Goal: Transaction & Acquisition: Book appointment/travel/reservation

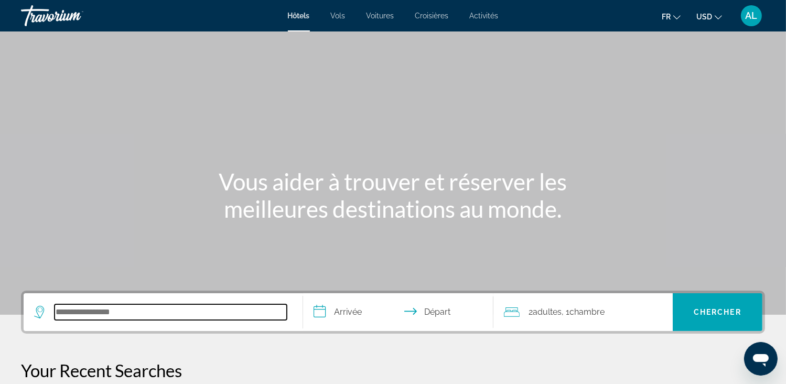
click at [91, 307] on input "Search hotel destination" at bounding box center [171, 312] width 232 height 16
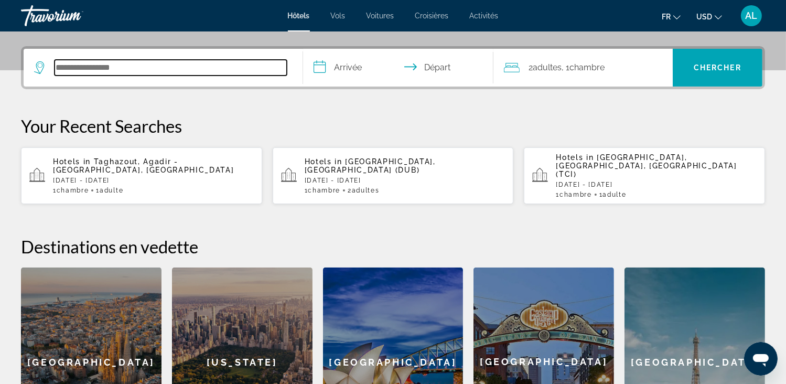
scroll to position [256, 0]
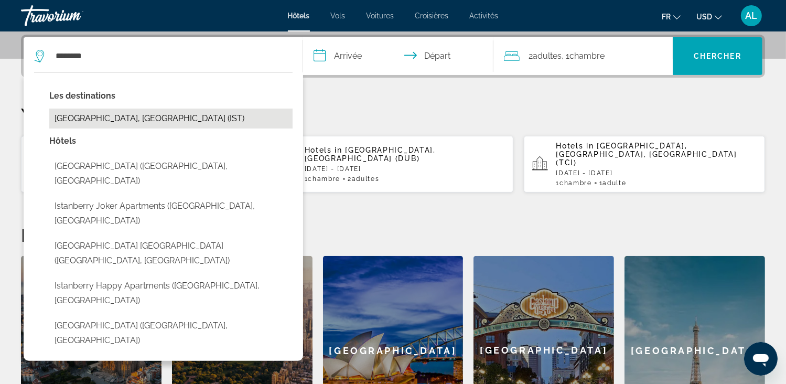
click at [104, 117] on button "[GEOGRAPHIC_DATA], [GEOGRAPHIC_DATA] (IST)" at bounding box center [170, 118] width 243 height 20
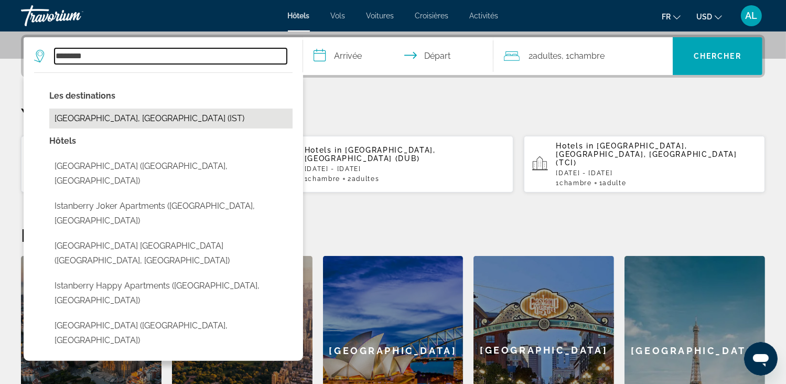
type input "**********"
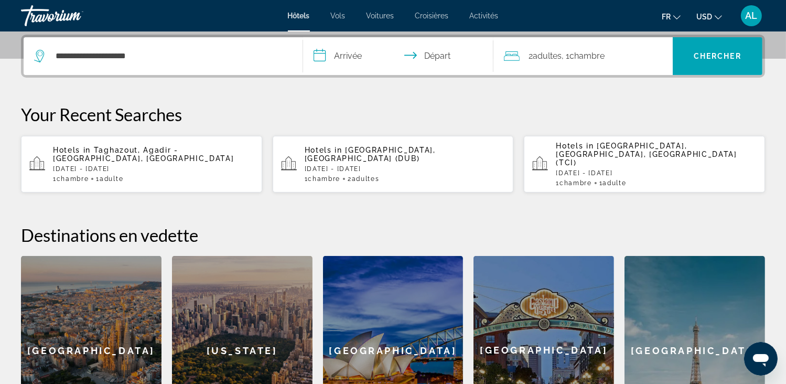
click at [340, 58] on input "**********" at bounding box center [400, 57] width 194 height 41
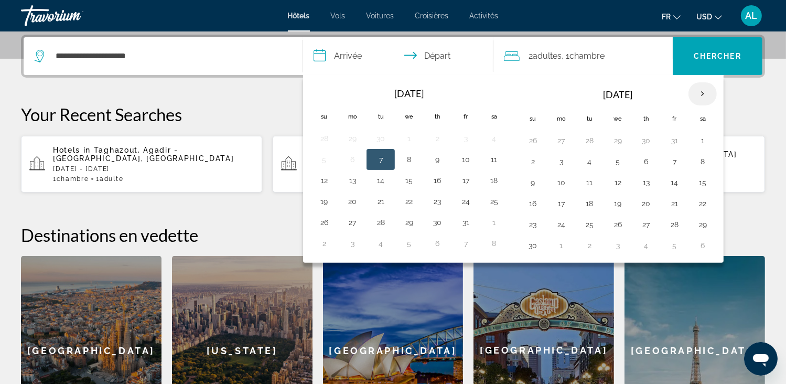
click at [698, 95] on th "Next month" at bounding box center [702, 93] width 28 height 23
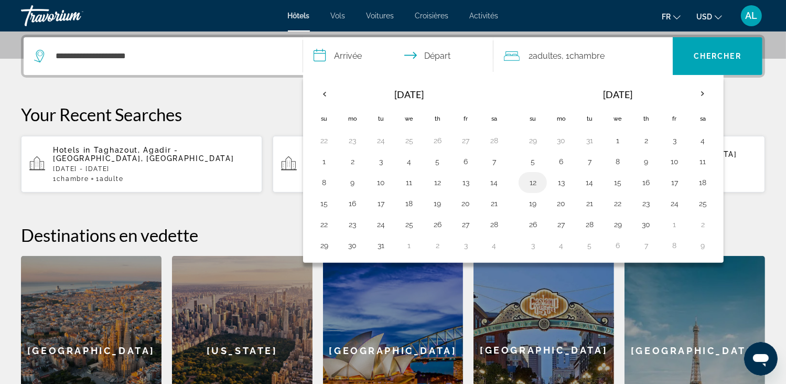
click at [536, 179] on button "12" at bounding box center [532, 182] width 17 height 15
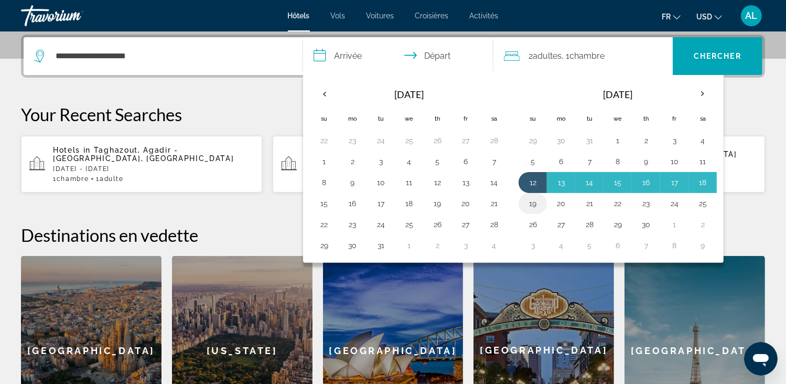
click at [532, 199] on button "19" at bounding box center [532, 203] width 17 height 15
type input "**********"
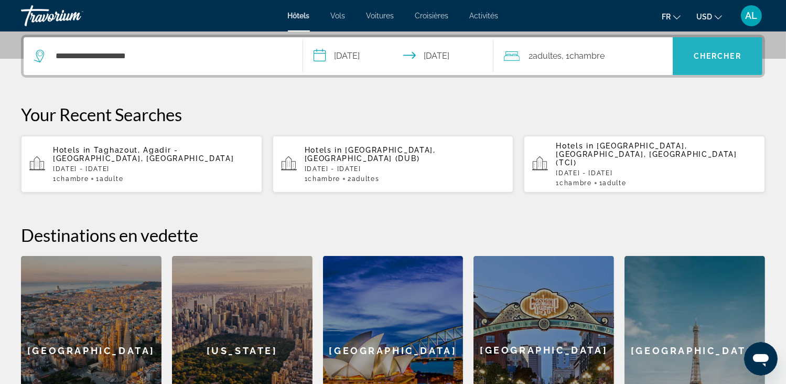
click at [703, 58] on span "Chercher" at bounding box center [717, 56] width 48 height 8
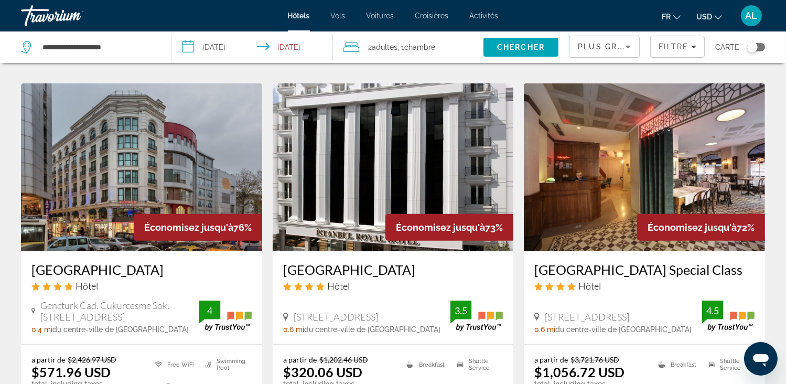
scroll to position [472, 0]
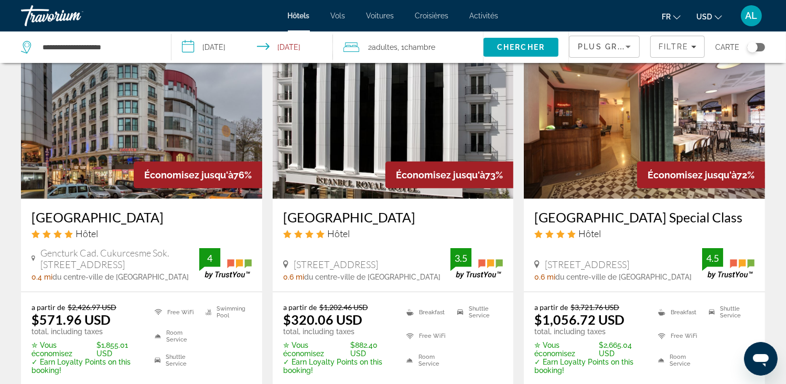
click at [717, 16] on icon "Change currency" at bounding box center [717, 17] width 7 height 7
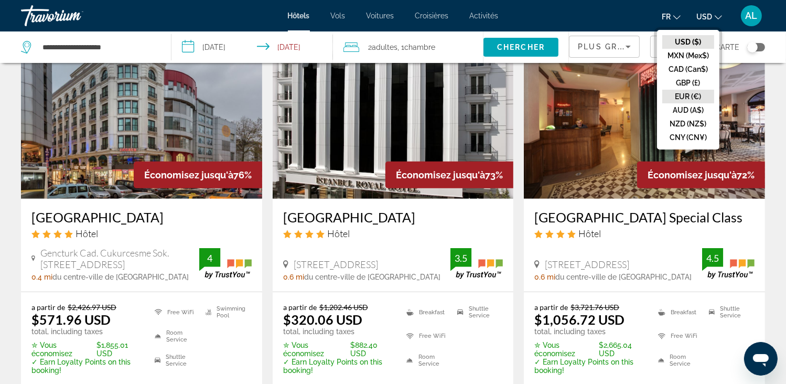
click at [679, 90] on button "EUR (€)" at bounding box center [688, 97] width 52 height 14
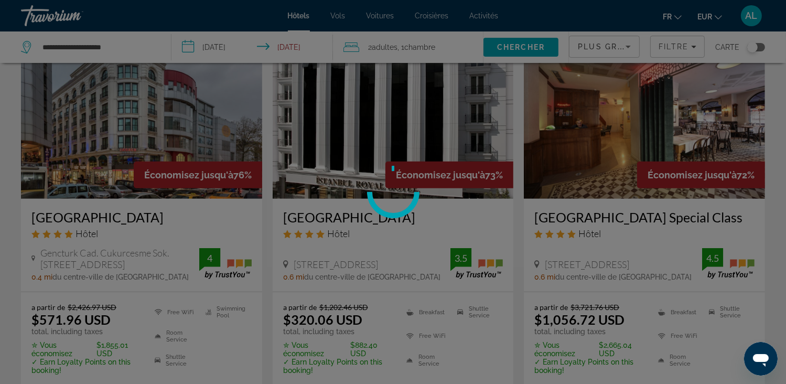
scroll to position [0, 0]
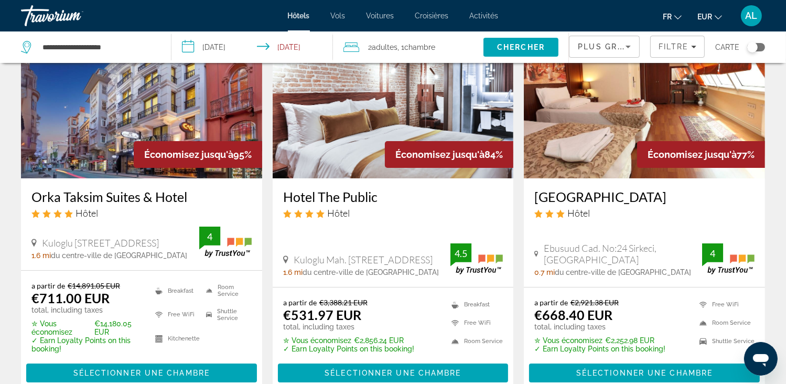
scroll to position [105, 0]
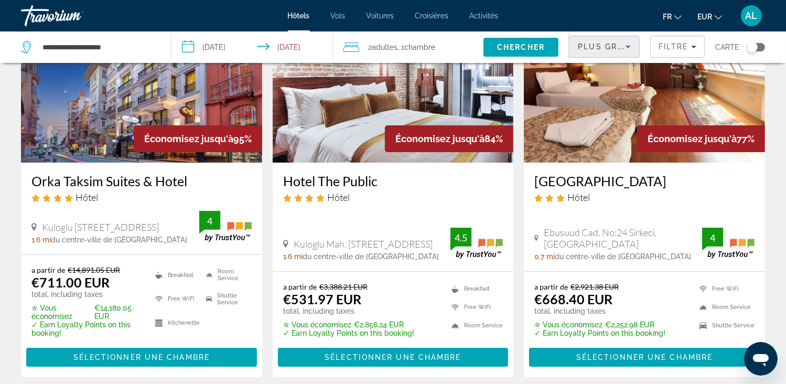
click at [630, 46] on icon "Sort by" at bounding box center [627, 47] width 5 height 3
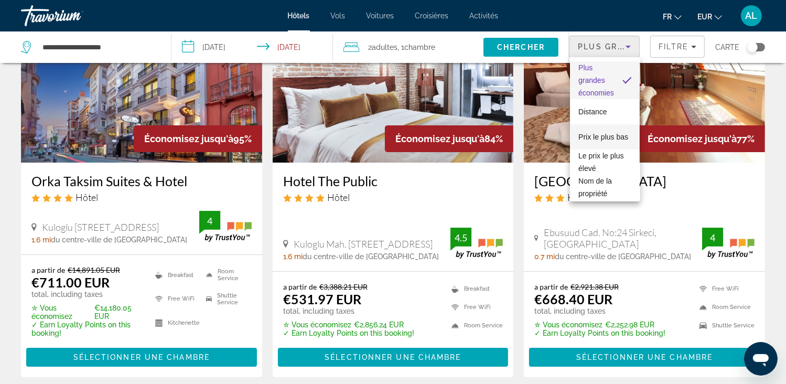
click at [587, 133] on span "Prix le plus bas" at bounding box center [603, 137] width 50 height 8
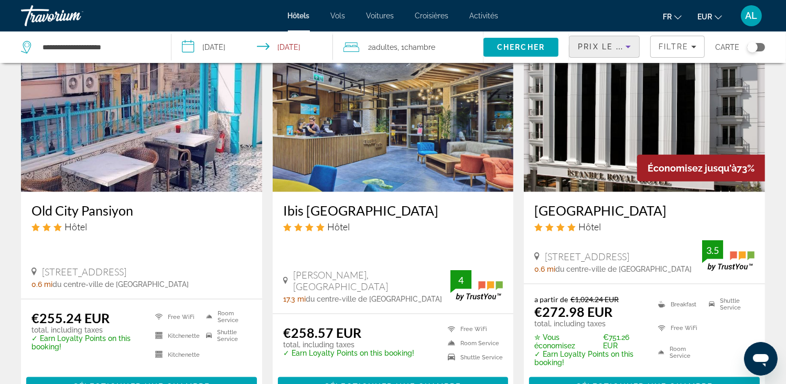
scroll to position [1258, 0]
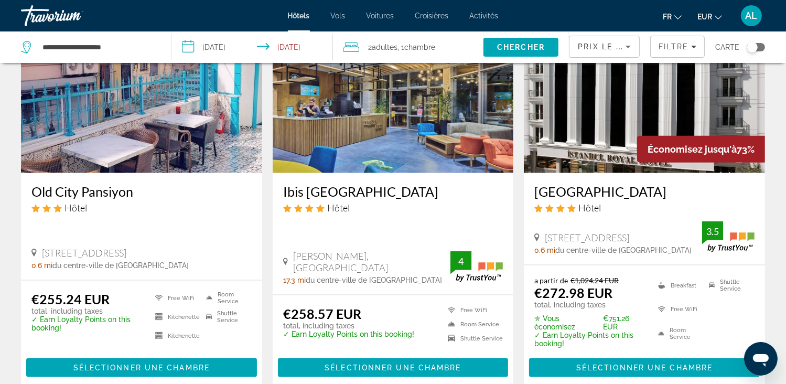
click at [566, 135] on img "Main content" at bounding box center [644, 89] width 241 height 168
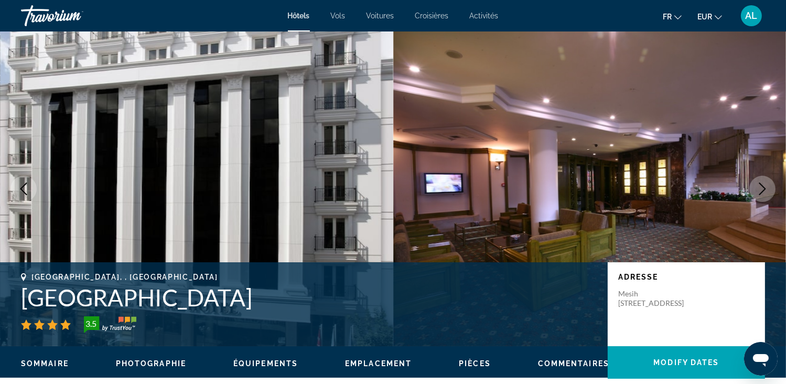
click at [205, 192] on img "Main content" at bounding box center [196, 188] width 393 height 314
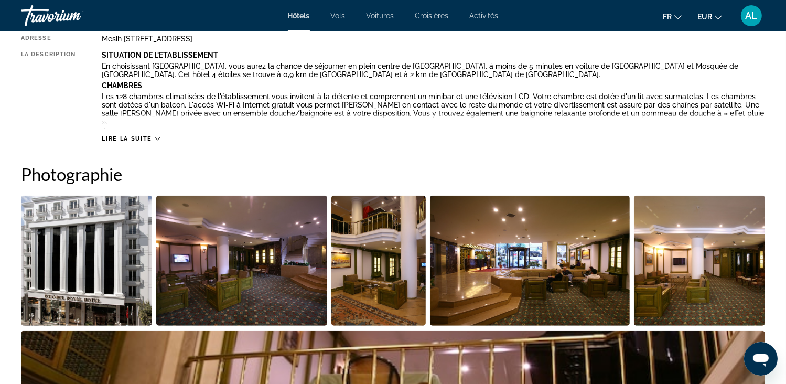
scroll to position [419, 0]
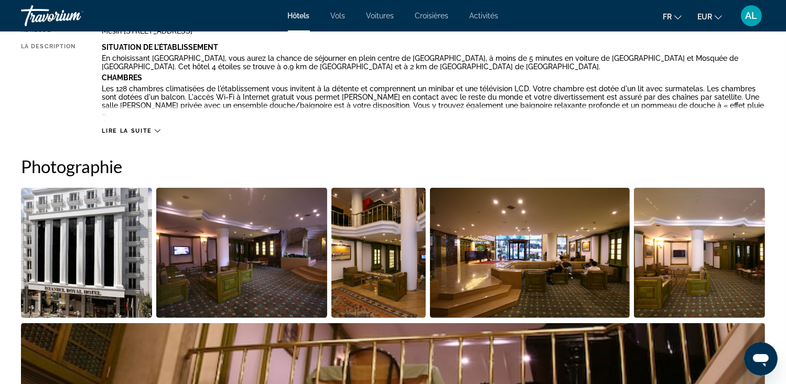
click at [86, 252] on img "Open full-screen image slider" at bounding box center [86, 253] width 131 height 130
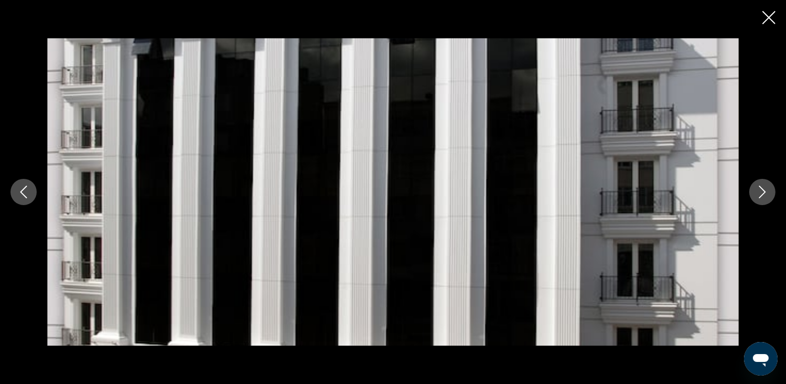
click at [756, 198] on icon "Next image" at bounding box center [762, 192] width 13 height 13
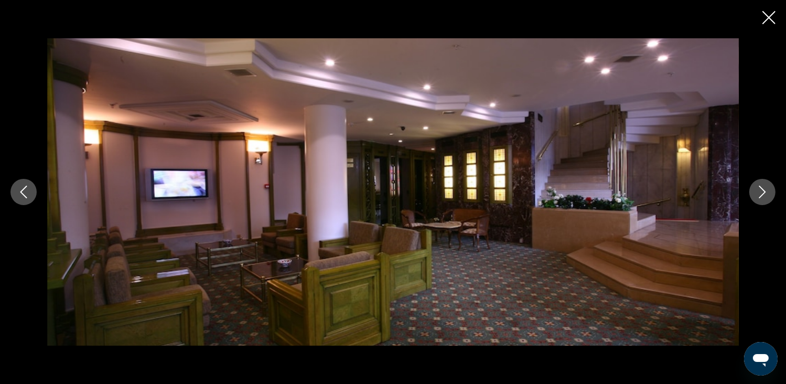
click at [756, 198] on icon "Next image" at bounding box center [762, 192] width 13 height 13
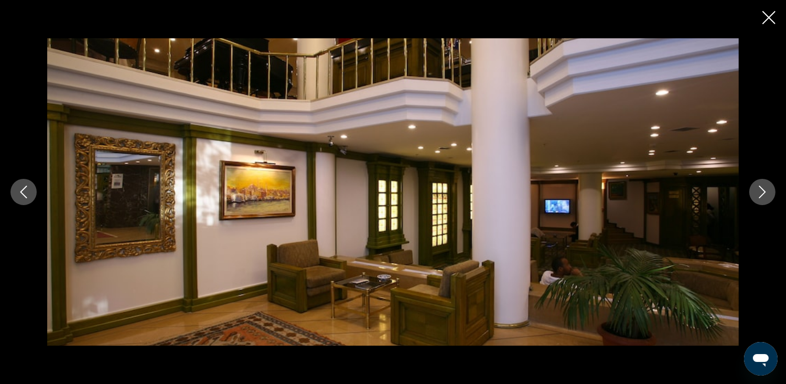
click at [756, 198] on icon "Next image" at bounding box center [762, 192] width 13 height 13
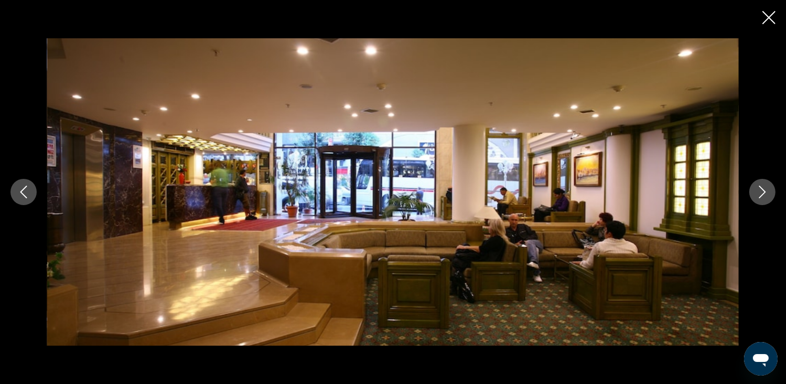
click at [756, 198] on icon "Next image" at bounding box center [762, 192] width 13 height 13
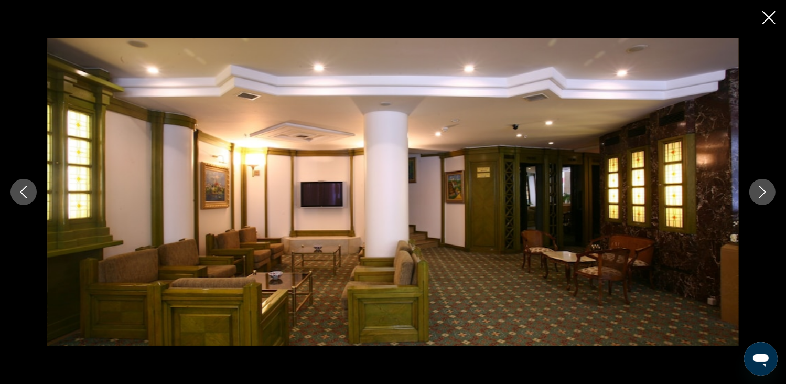
click at [756, 198] on icon "Next image" at bounding box center [762, 192] width 13 height 13
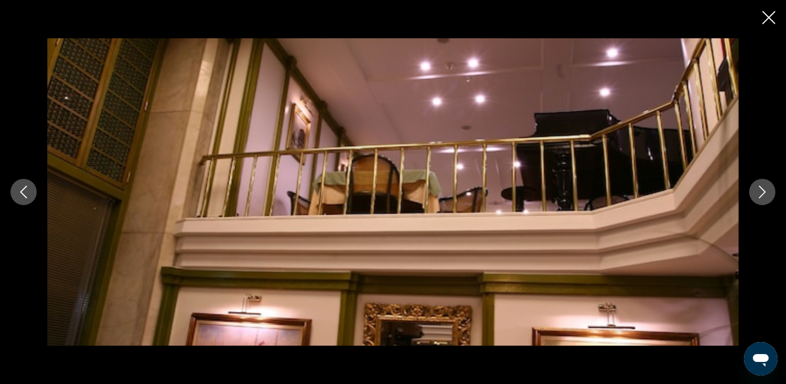
click at [756, 198] on icon "Next image" at bounding box center [762, 192] width 13 height 13
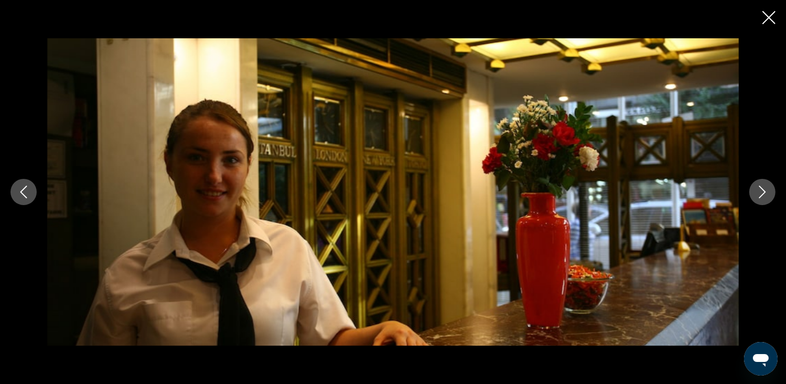
click at [756, 198] on icon "Next image" at bounding box center [762, 192] width 13 height 13
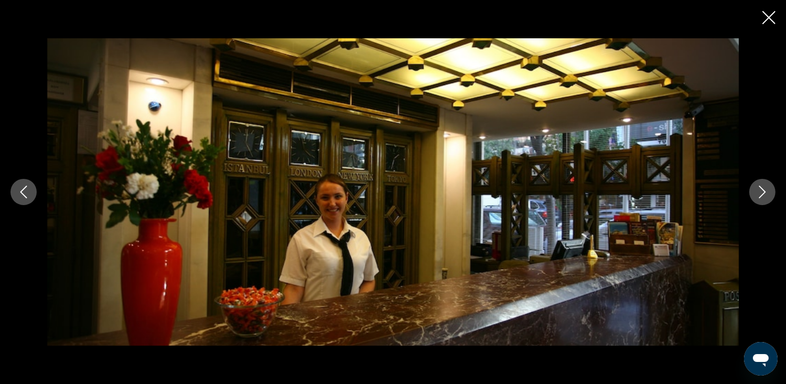
click at [756, 198] on icon "Next image" at bounding box center [762, 192] width 13 height 13
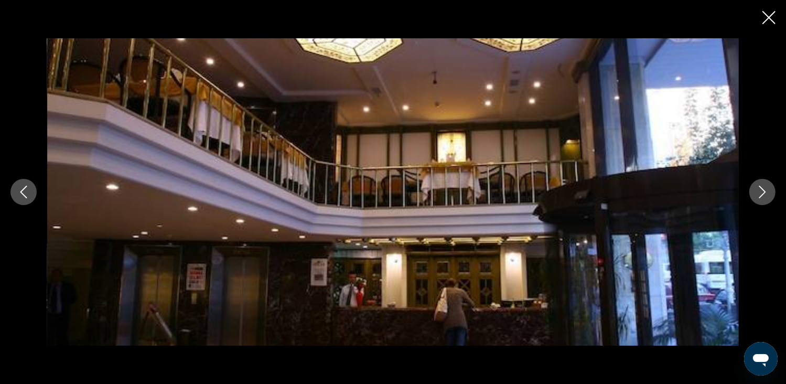
click at [756, 198] on icon "Next image" at bounding box center [762, 192] width 13 height 13
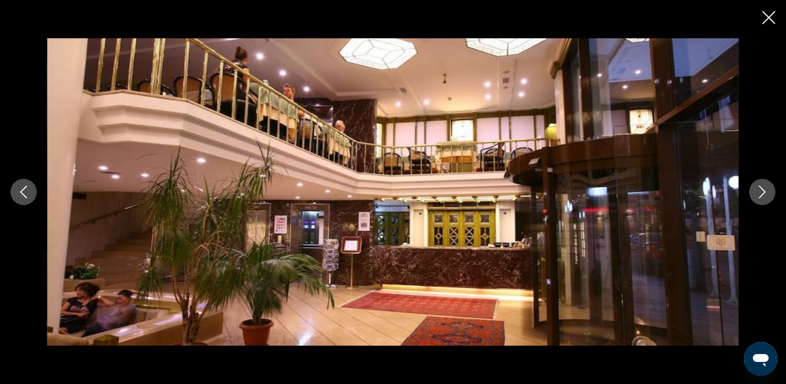
click at [756, 198] on icon "Next image" at bounding box center [762, 192] width 13 height 13
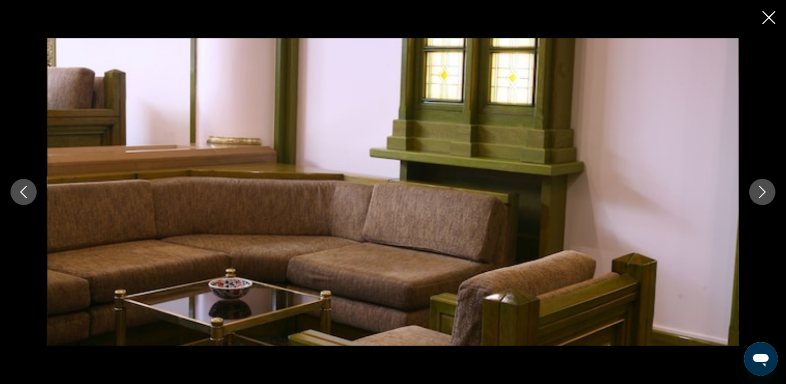
click at [756, 198] on icon "Next image" at bounding box center [762, 192] width 13 height 13
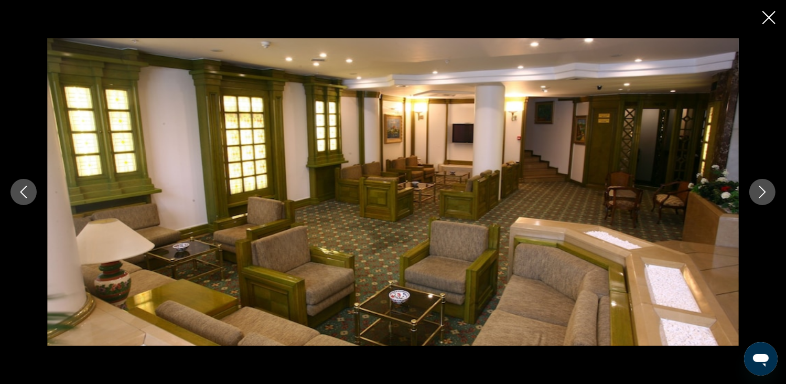
click at [756, 198] on icon "Next image" at bounding box center [762, 192] width 13 height 13
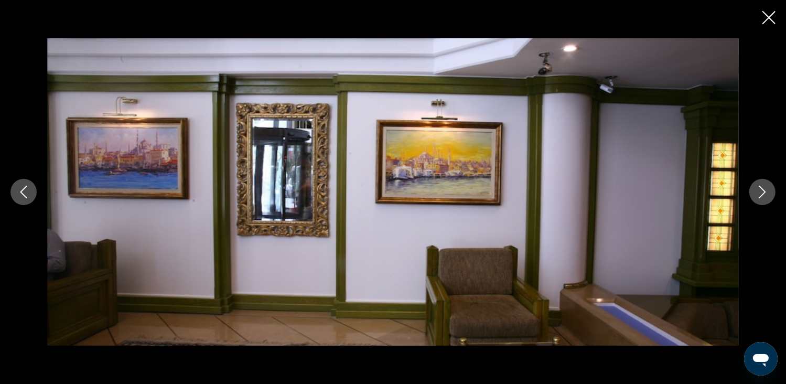
click at [756, 198] on icon "Next image" at bounding box center [762, 192] width 13 height 13
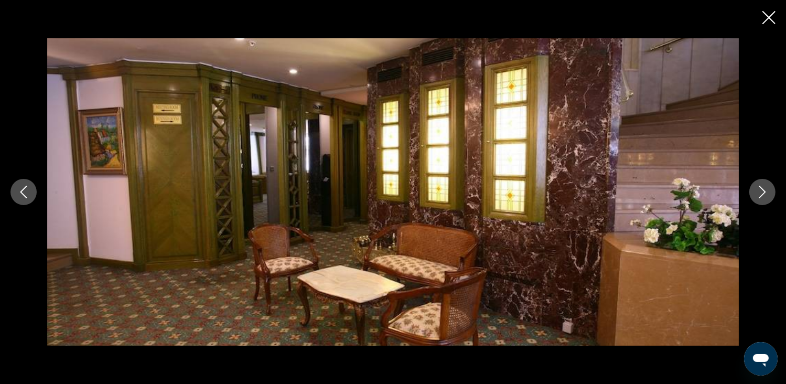
click at [756, 198] on icon "Next image" at bounding box center [762, 192] width 13 height 13
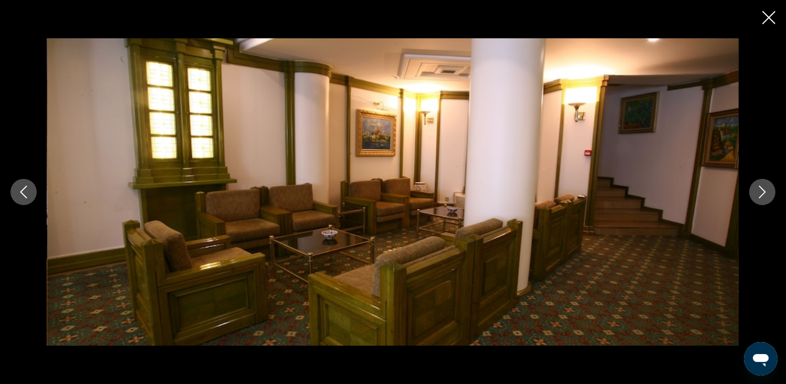
click at [756, 198] on icon "Next image" at bounding box center [762, 192] width 13 height 13
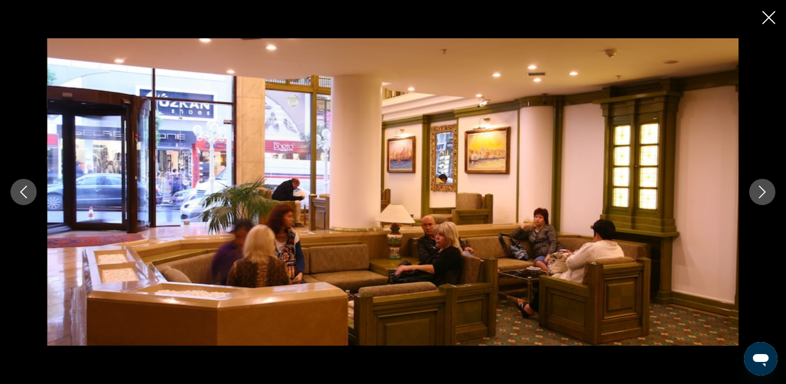
click at [756, 198] on icon "Next image" at bounding box center [762, 192] width 13 height 13
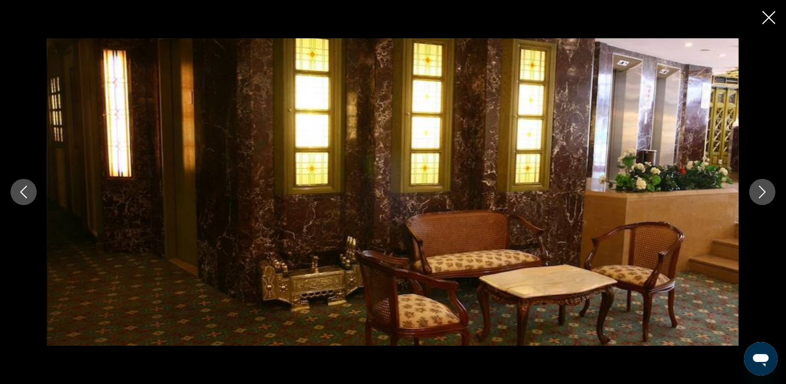
click at [756, 198] on icon "Next image" at bounding box center [762, 192] width 13 height 13
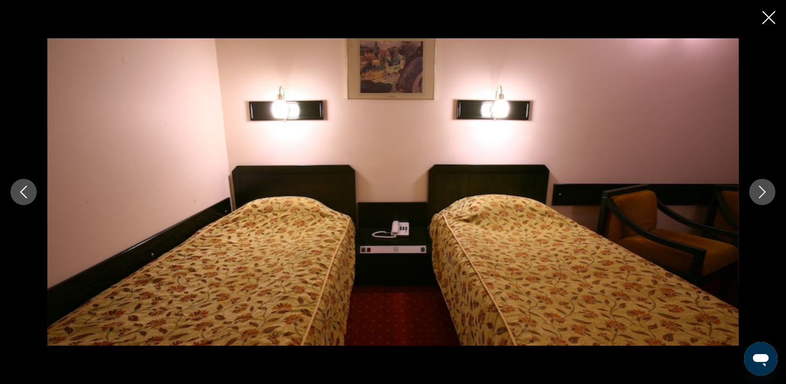
click at [756, 198] on icon "Next image" at bounding box center [762, 192] width 13 height 13
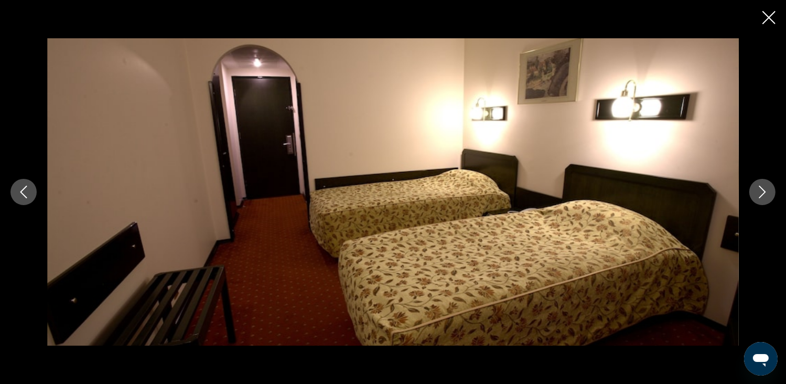
click at [756, 198] on icon "Next image" at bounding box center [762, 192] width 13 height 13
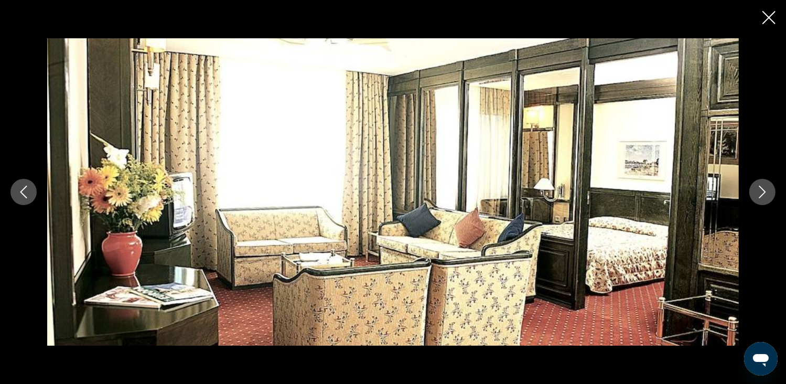
click at [756, 197] on icon "Next image" at bounding box center [762, 192] width 13 height 13
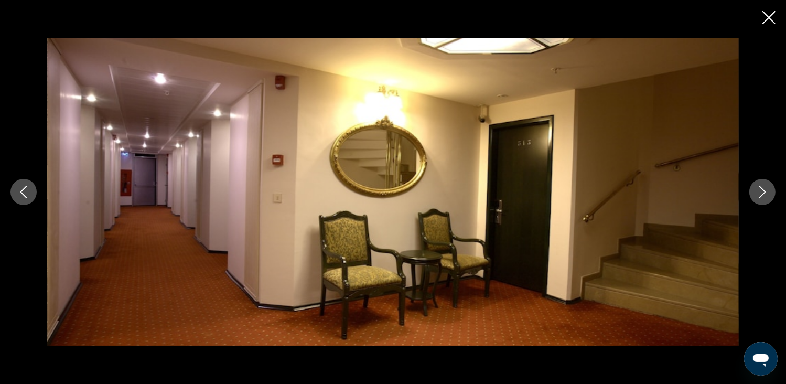
click at [756, 197] on icon "Next image" at bounding box center [762, 192] width 13 height 13
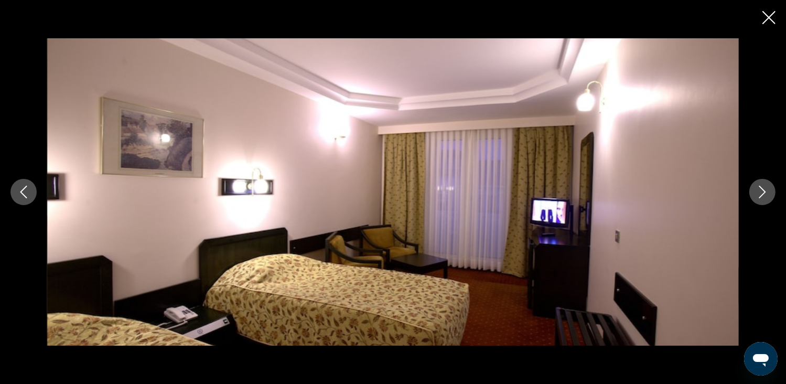
click at [756, 197] on icon "Next image" at bounding box center [762, 192] width 13 height 13
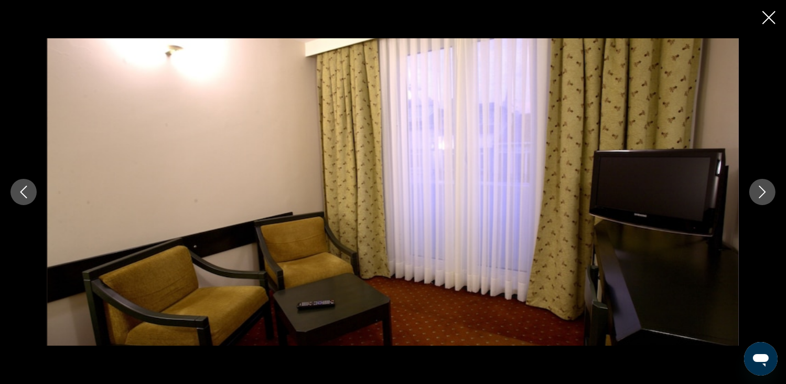
click at [756, 197] on icon "Next image" at bounding box center [762, 192] width 13 height 13
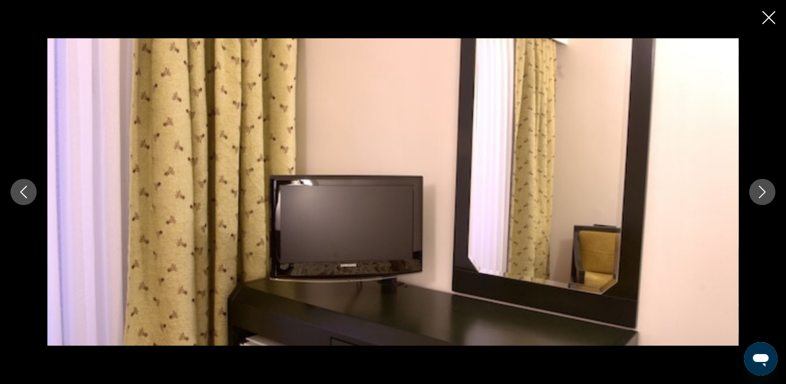
click at [756, 197] on icon "Next image" at bounding box center [762, 192] width 13 height 13
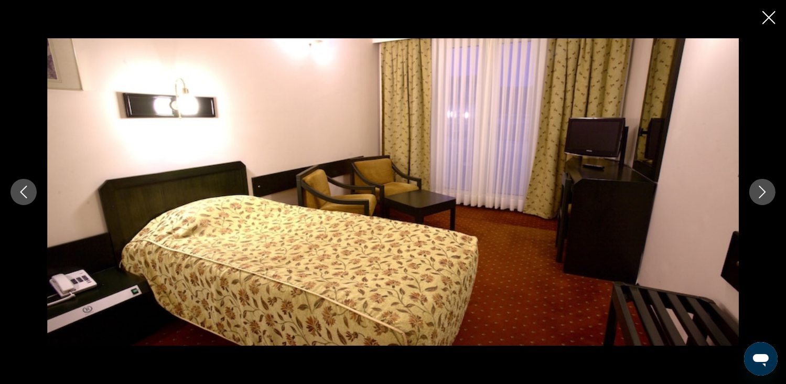
click at [756, 197] on icon "Next image" at bounding box center [762, 192] width 13 height 13
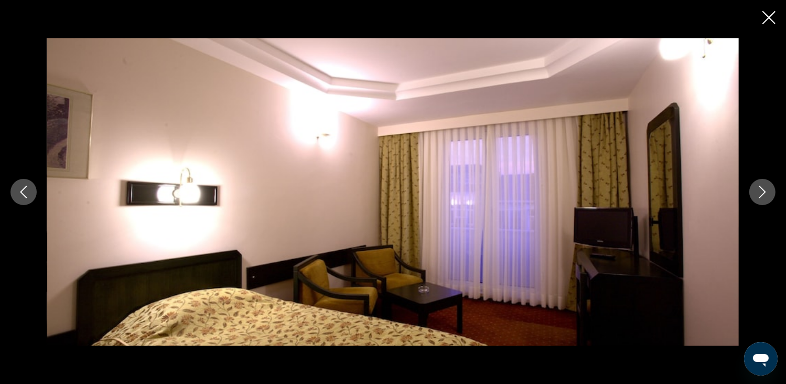
click at [756, 197] on icon "Next image" at bounding box center [762, 192] width 13 height 13
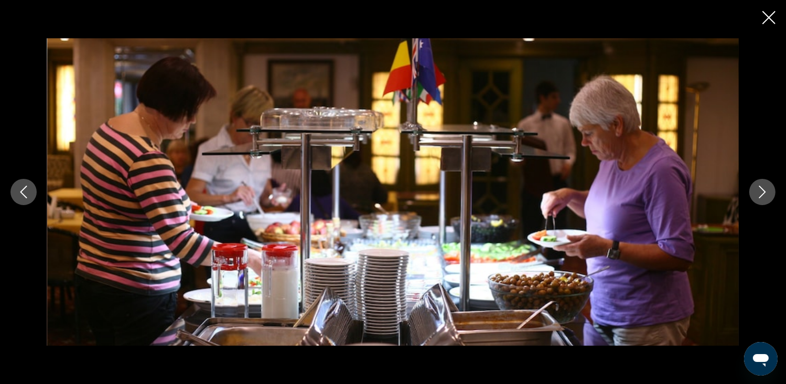
click at [763, 194] on icon "Next image" at bounding box center [762, 192] width 7 height 13
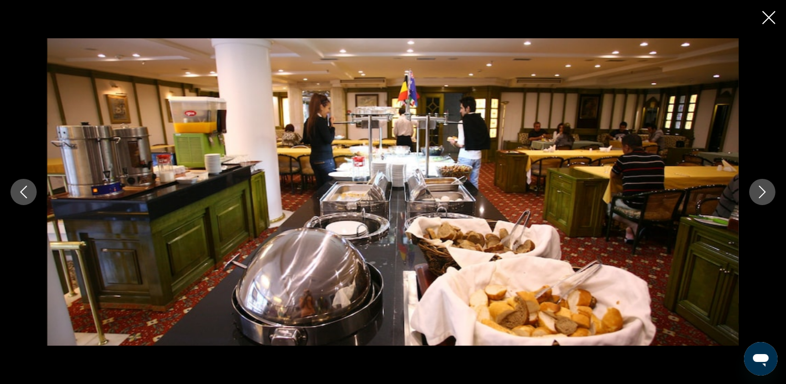
click at [763, 194] on icon "Next image" at bounding box center [762, 192] width 7 height 13
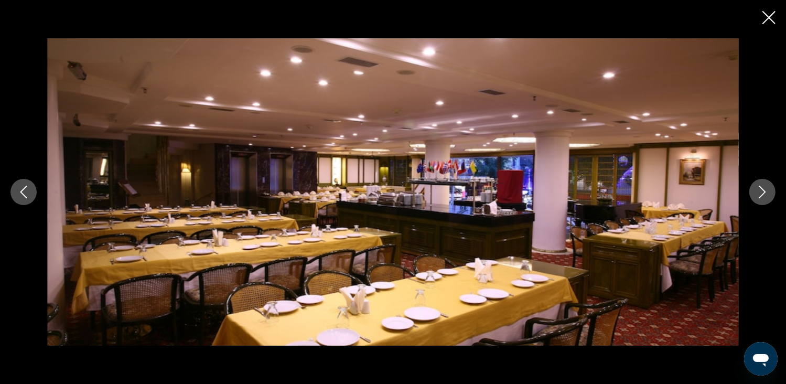
click at [769, 17] on icon "Close slideshow" at bounding box center [768, 17] width 13 height 13
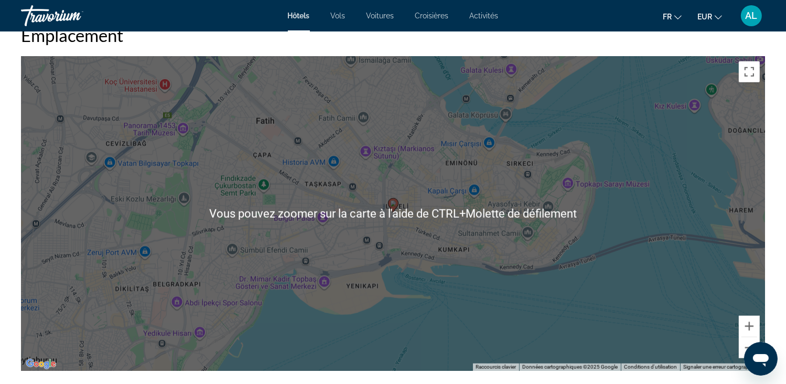
scroll to position [1048, 0]
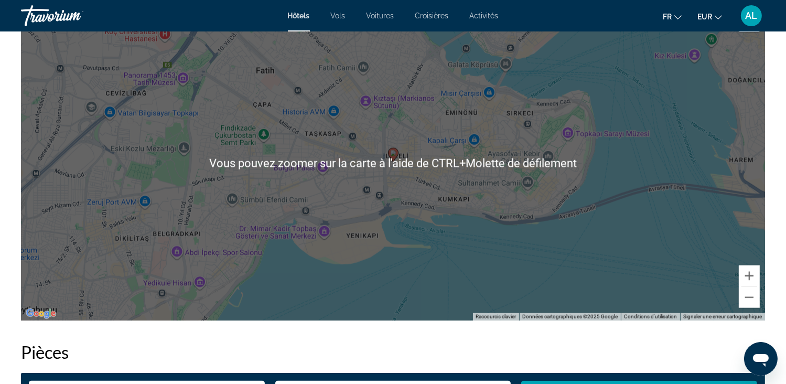
click at [603, 261] on div "Pour activer le glissement avec le clavier, appuyez sur Alt+Entrée. Une fois ce…" at bounding box center [393, 163] width 744 height 314
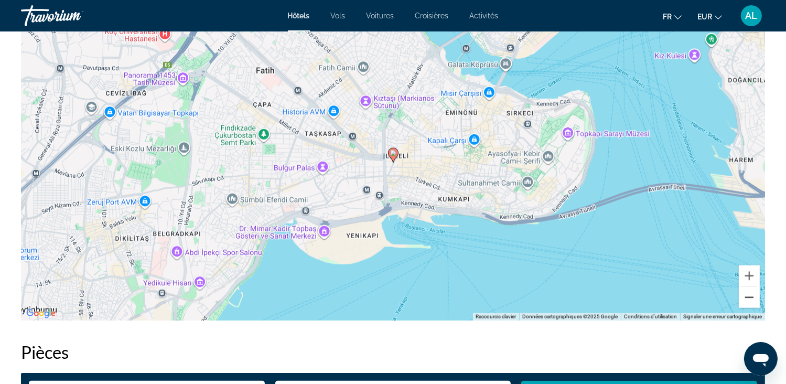
click at [750, 301] on button "Zoom arrière" at bounding box center [748, 297] width 21 height 21
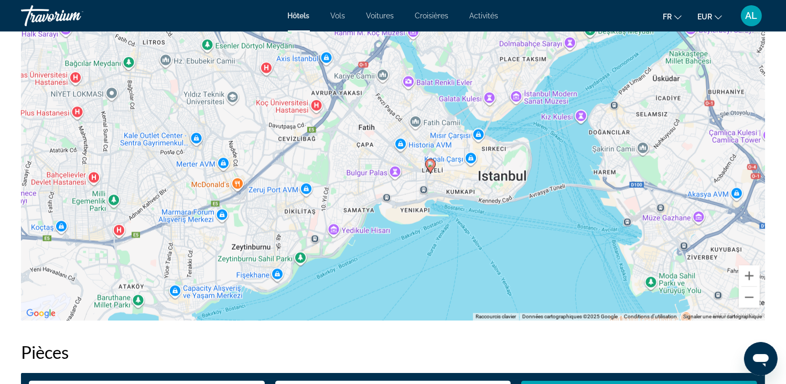
drag, startPoint x: 386, startPoint y: 270, endPoint x: 423, endPoint y: 280, distance: 38.5
click at [423, 280] on div "Pour activer le glissement avec le clavier, appuyez sur Alt+Entrée. Une fois ce…" at bounding box center [393, 163] width 744 height 314
click at [745, 299] on button "Zoom arrière" at bounding box center [748, 297] width 21 height 21
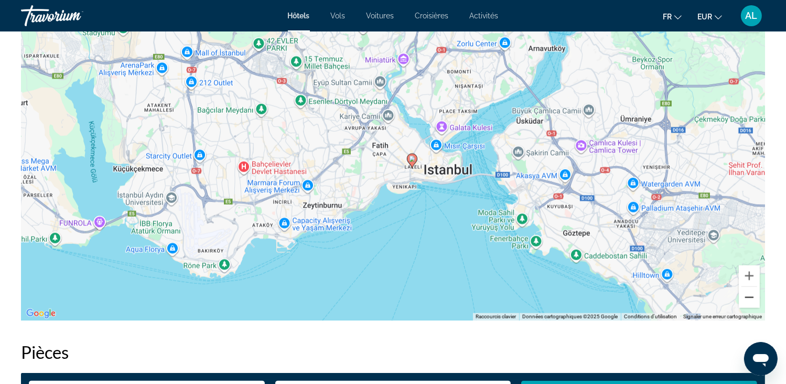
click at [745, 299] on button "Zoom arrière" at bounding box center [748, 297] width 21 height 21
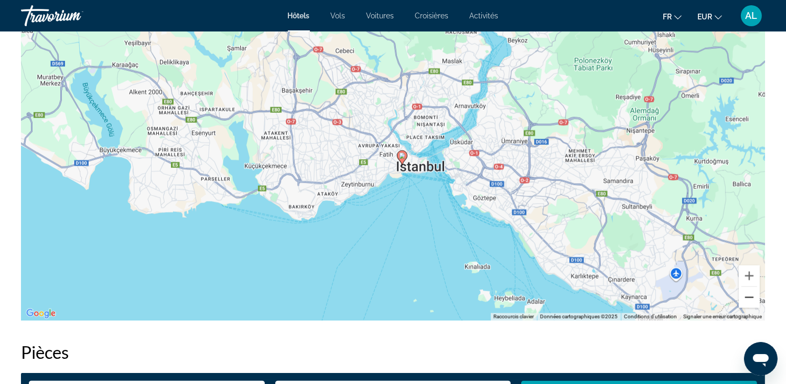
click at [745, 299] on button "Zoom arrière" at bounding box center [748, 297] width 21 height 21
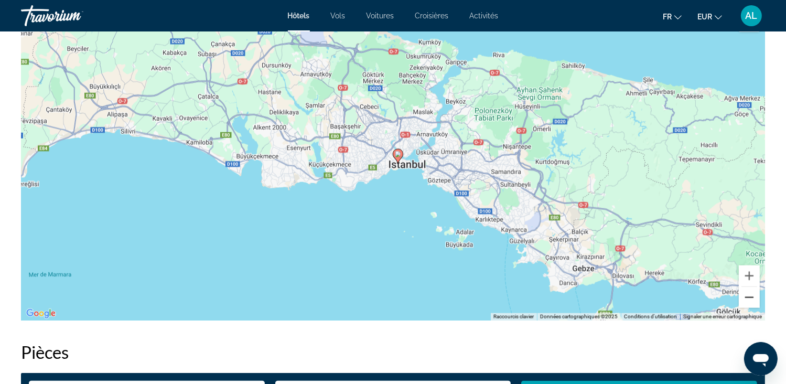
click at [745, 299] on button "Zoom arrière" at bounding box center [748, 297] width 21 height 21
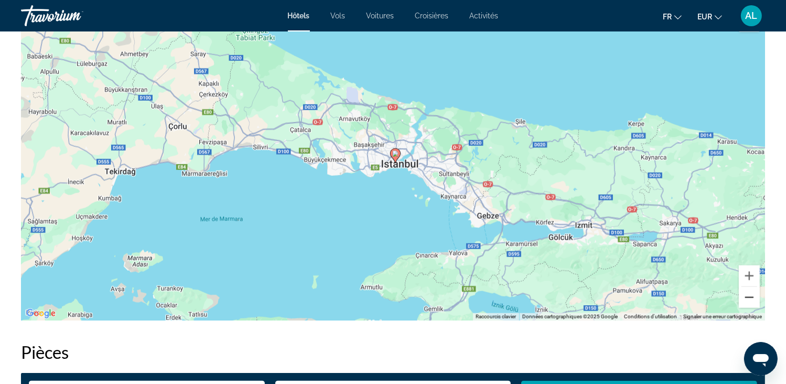
click at [745, 299] on button "Zoom arrière" at bounding box center [748, 297] width 21 height 21
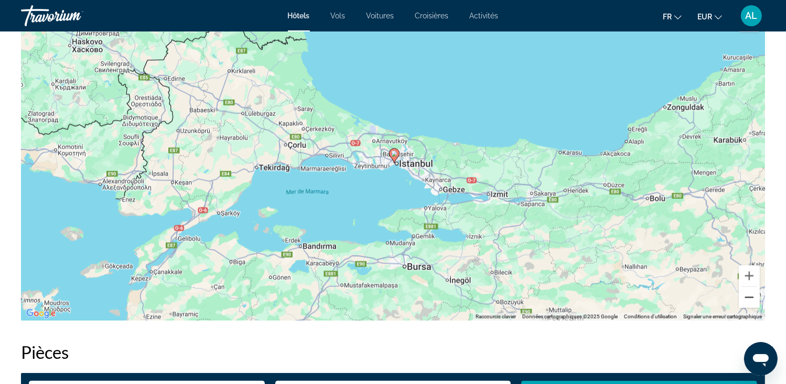
click at [745, 299] on button "Zoom arrière" at bounding box center [748, 297] width 21 height 21
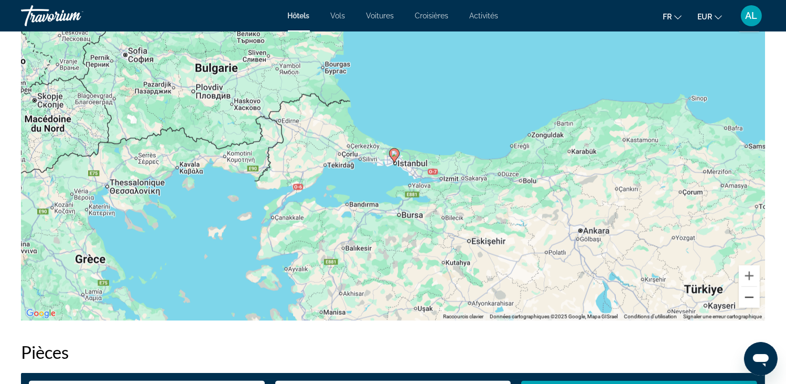
click at [745, 299] on button "Zoom arrière" at bounding box center [748, 297] width 21 height 21
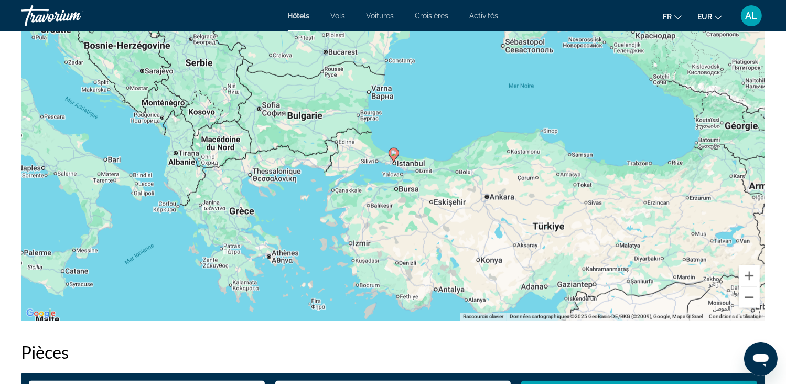
click at [745, 299] on button "Zoom arrière" at bounding box center [748, 297] width 21 height 21
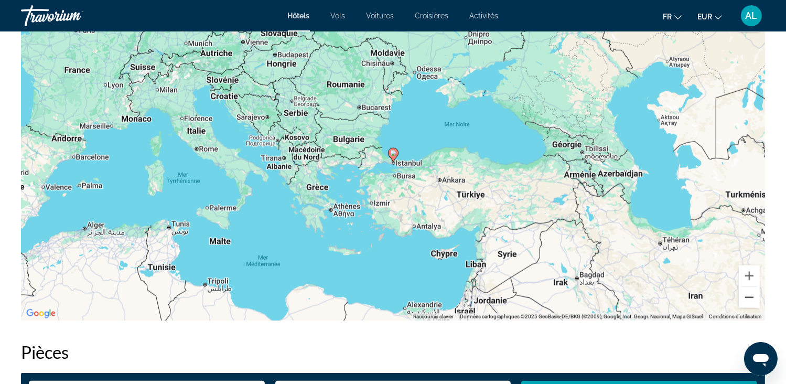
click at [745, 299] on button "Zoom arrière" at bounding box center [748, 297] width 21 height 21
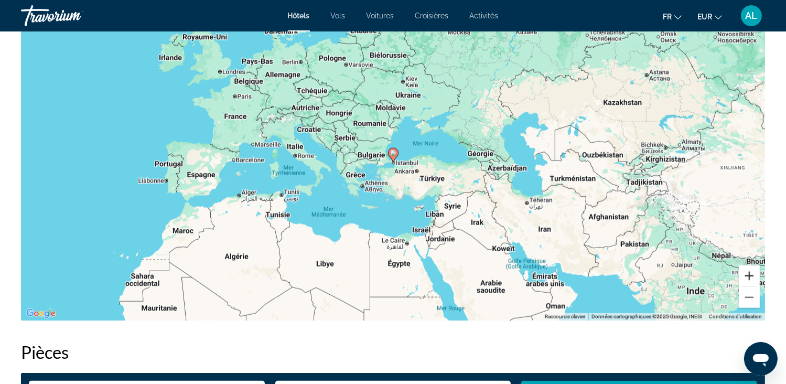
click at [746, 274] on button "Zoom avant" at bounding box center [748, 275] width 21 height 21
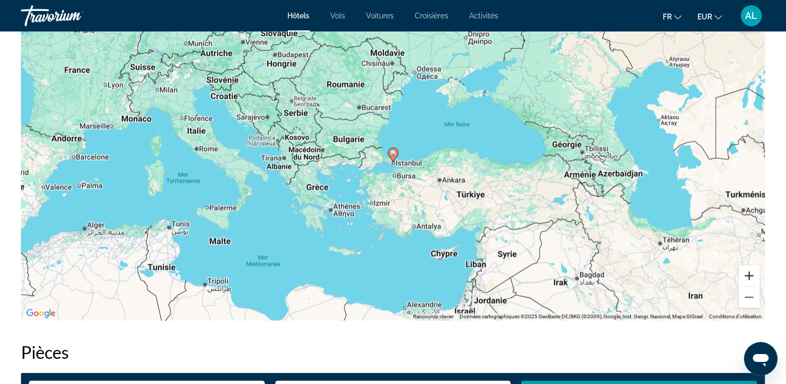
click at [746, 274] on button "Zoom avant" at bounding box center [748, 275] width 21 height 21
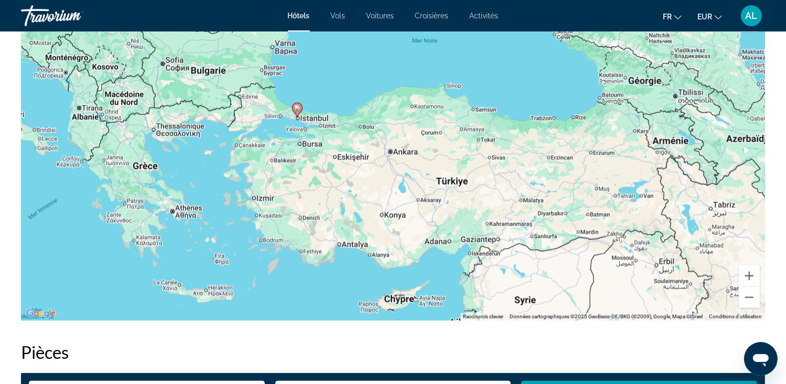
drag, startPoint x: 690, startPoint y: 252, endPoint x: 583, endPoint y: 201, distance: 118.4
click at [583, 201] on div "Pour activer le glissement avec le clavier, appuyez sur Alt+Entrée. Une fois ce…" at bounding box center [393, 163] width 744 height 314
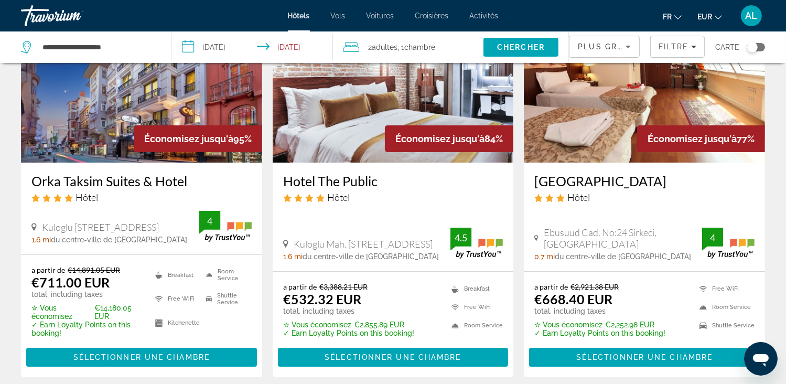
scroll to position [52, 0]
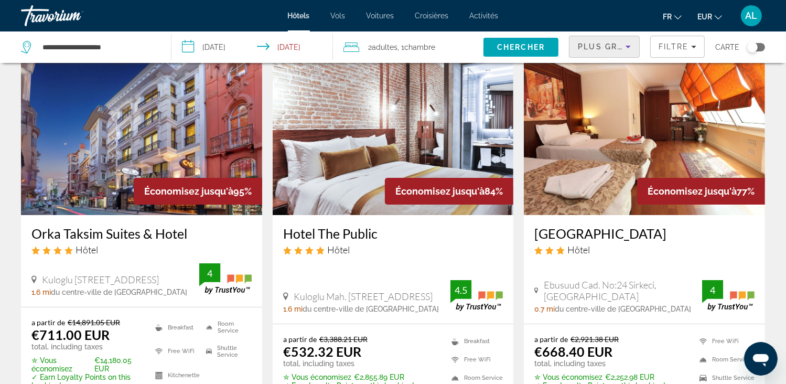
click at [630, 46] on icon "Sort by" at bounding box center [627, 47] width 5 height 3
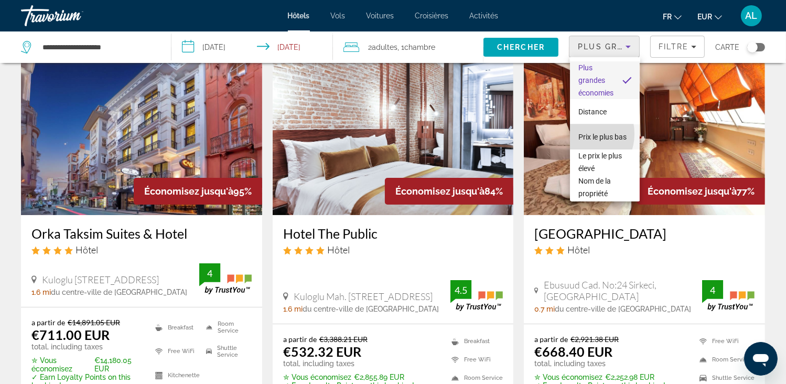
click at [579, 134] on span "Prix le plus bas" at bounding box center [602, 137] width 48 height 8
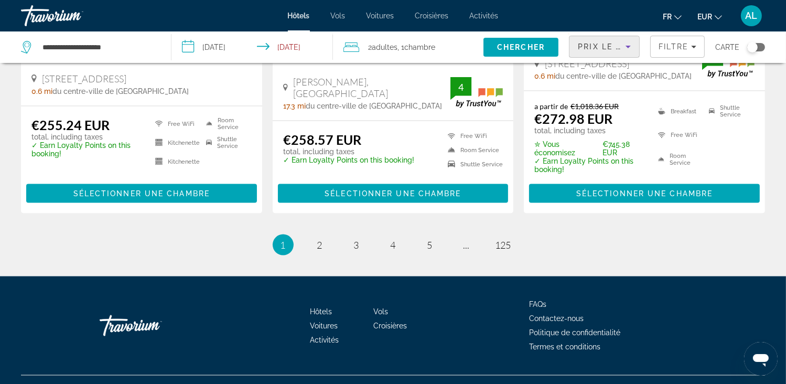
scroll to position [1453, 0]
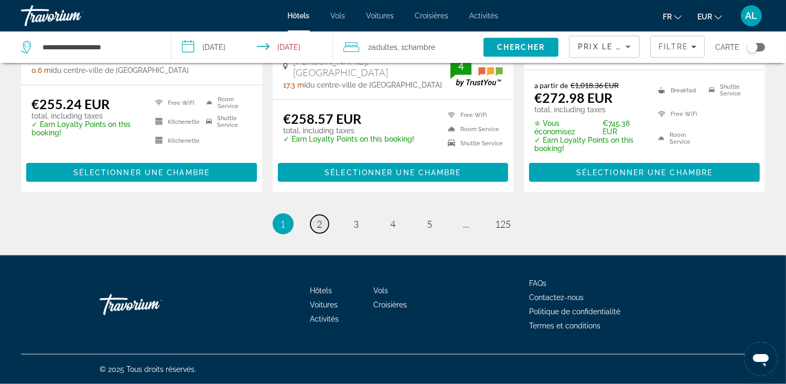
click at [316, 220] on link "page 2" at bounding box center [319, 224] width 18 height 18
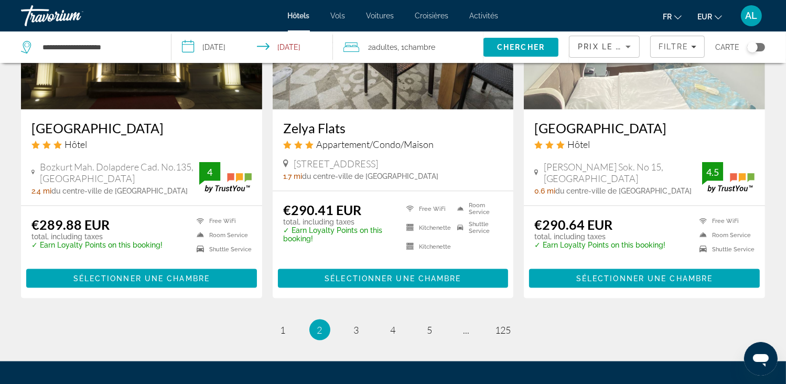
scroll to position [1428, 0]
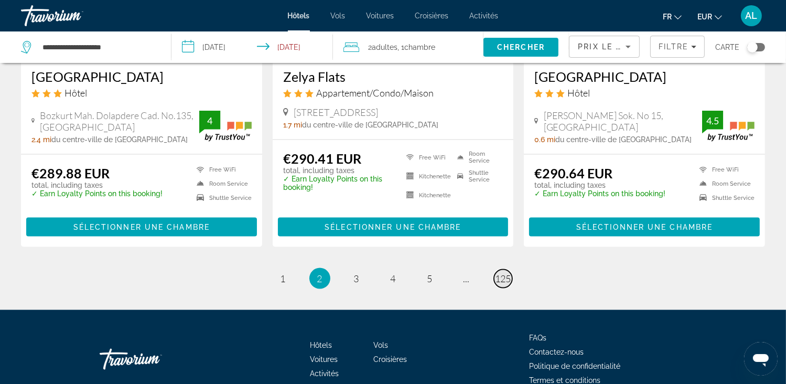
click at [497, 273] on span "125" at bounding box center [503, 279] width 16 height 12
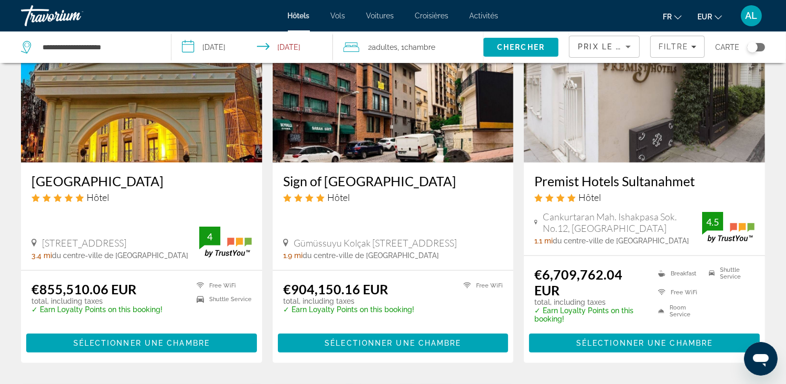
scroll to position [863, 0]
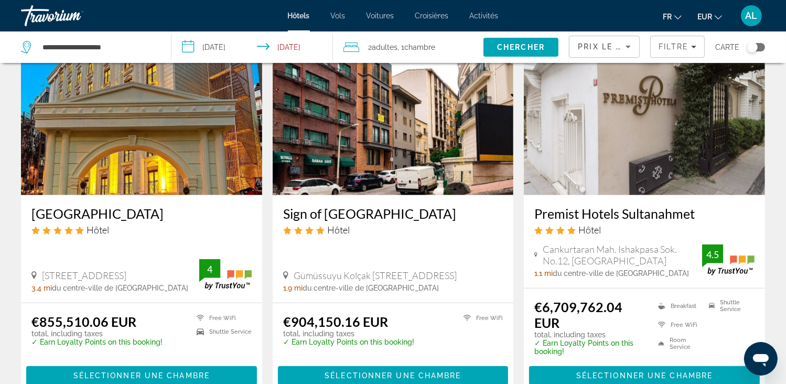
click at [107, 160] on img "Main content" at bounding box center [141, 111] width 241 height 168
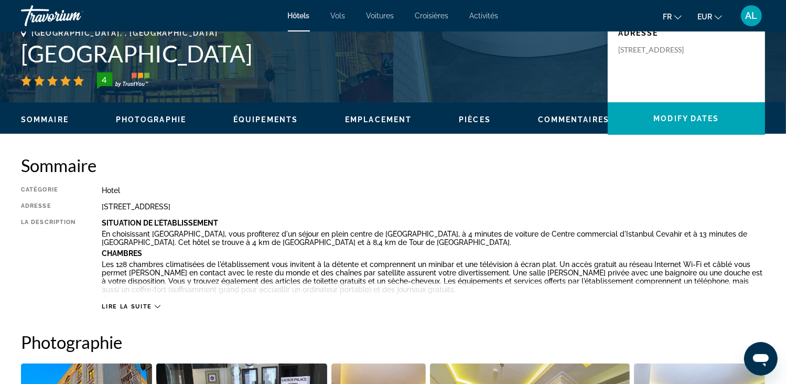
scroll to position [262, 0]
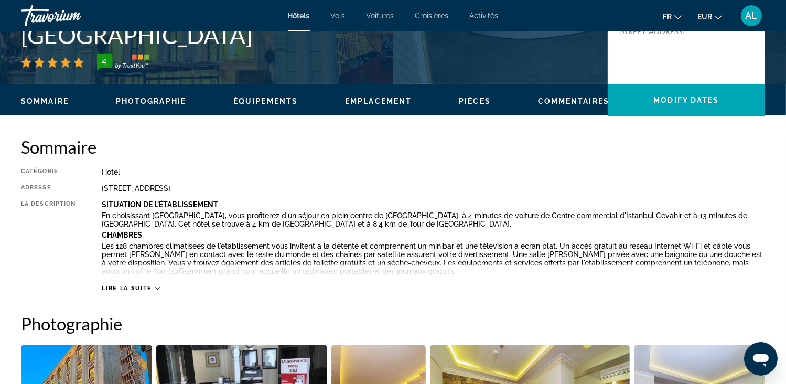
click at [114, 282] on div "Lire la suite" at bounding box center [433, 277] width 663 height 29
click at [114, 286] on span "Lire la suite" at bounding box center [127, 288] width 50 height 7
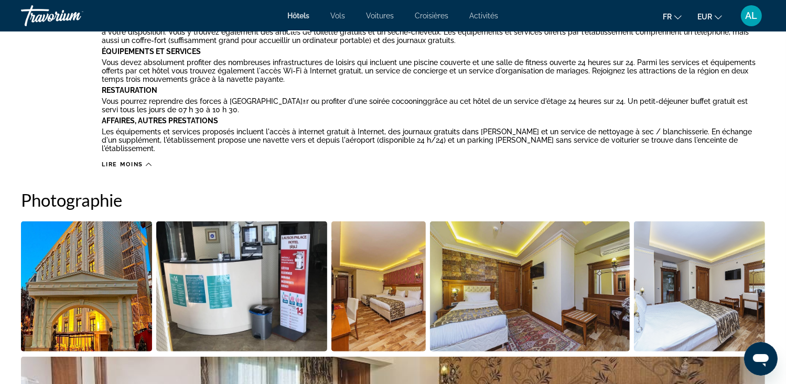
scroll to position [524, 0]
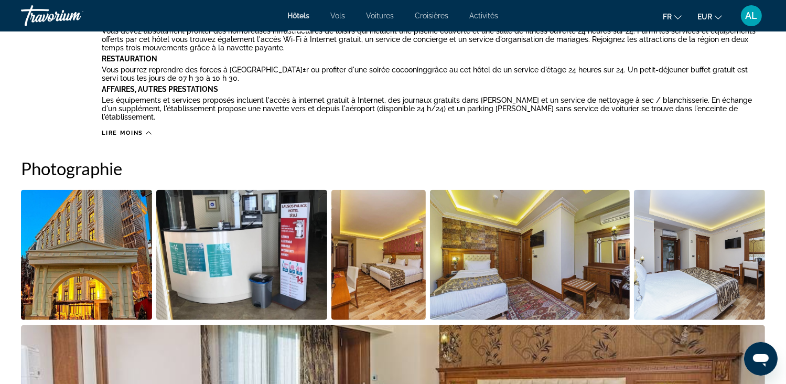
click at [89, 268] on img "Open full-screen image slider" at bounding box center [86, 255] width 131 height 130
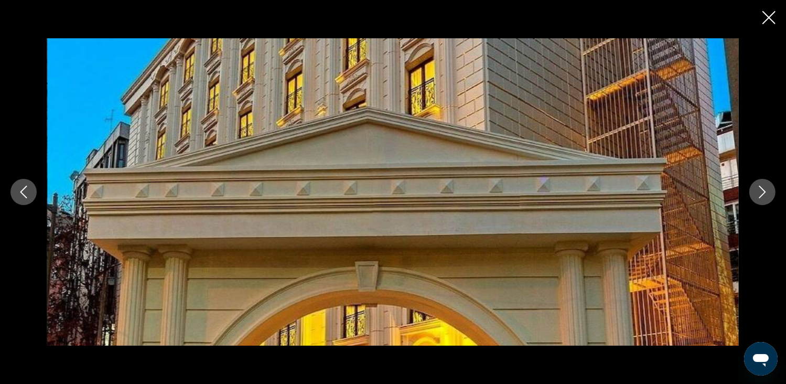
click at [760, 190] on icon "Next image" at bounding box center [762, 192] width 13 height 13
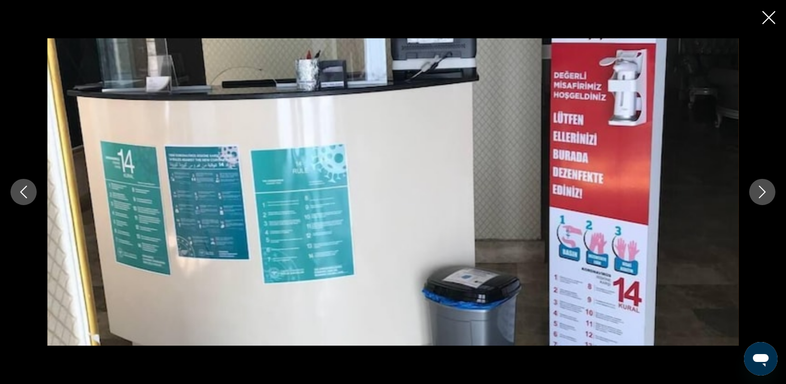
click at [760, 193] on icon "Next image" at bounding box center [762, 192] width 13 height 13
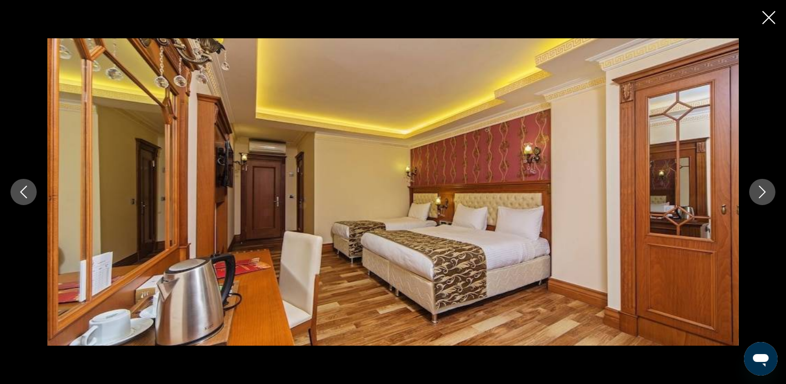
click at [760, 193] on icon "Next image" at bounding box center [762, 192] width 13 height 13
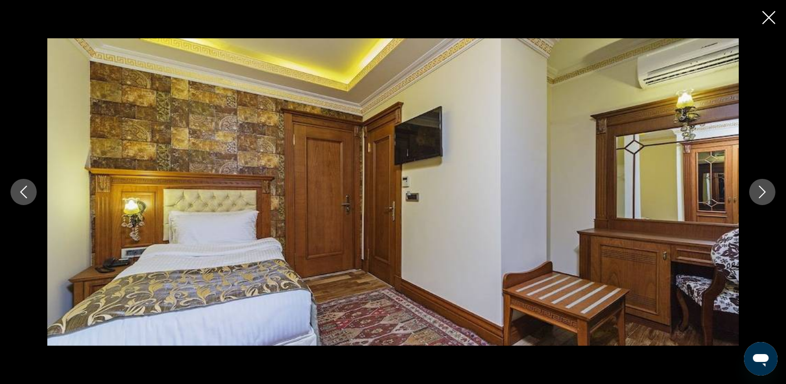
click at [760, 193] on icon "Next image" at bounding box center [762, 192] width 13 height 13
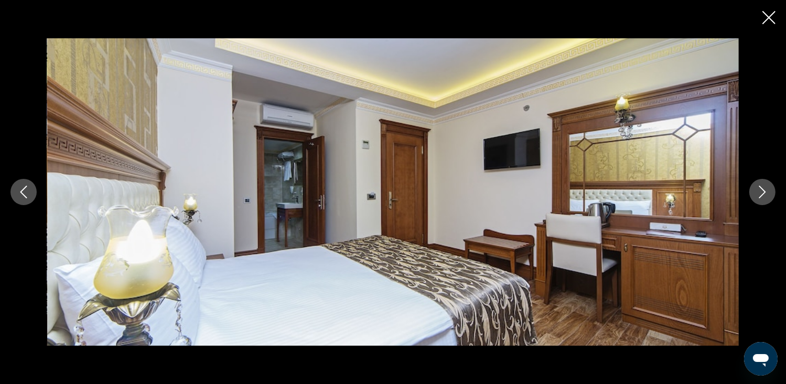
click at [760, 193] on icon "Next image" at bounding box center [762, 192] width 13 height 13
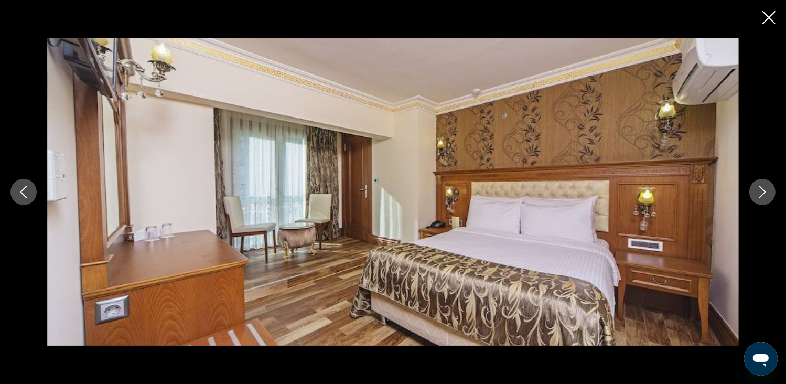
click at [760, 193] on icon "Next image" at bounding box center [762, 192] width 13 height 13
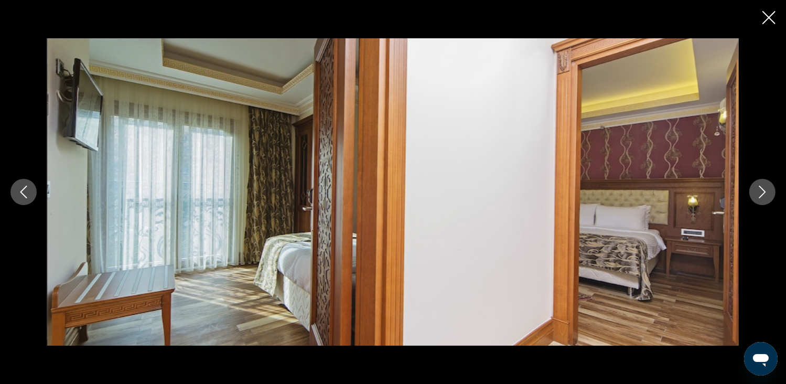
click at [760, 193] on icon "Next image" at bounding box center [762, 192] width 13 height 13
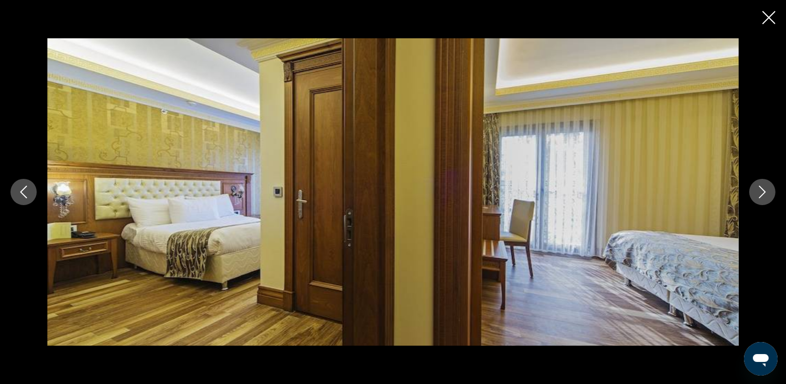
click at [760, 193] on icon "Next image" at bounding box center [762, 192] width 13 height 13
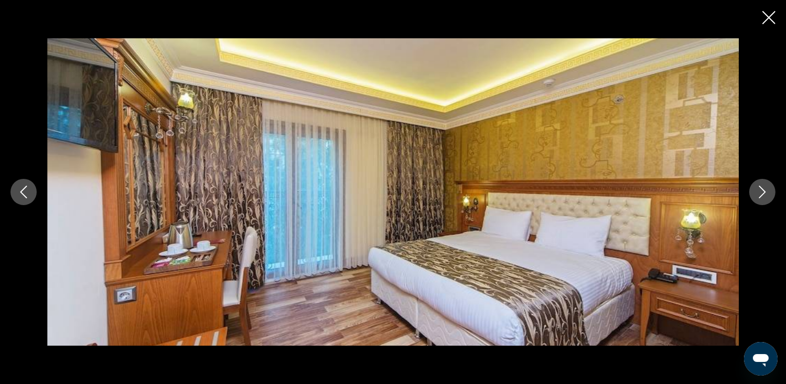
click at [760, 193] on icon "Next image" at bounding box center [762, 192] width 13 height 13
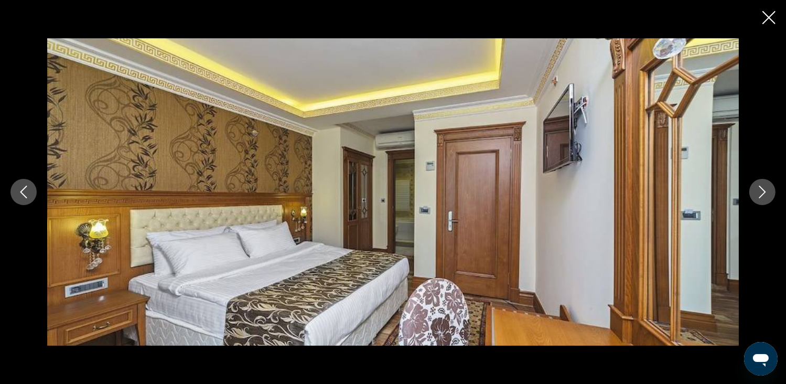
click at [760, 193] on icon "Next image" at bounding box center [762, 192] width 13 height 13
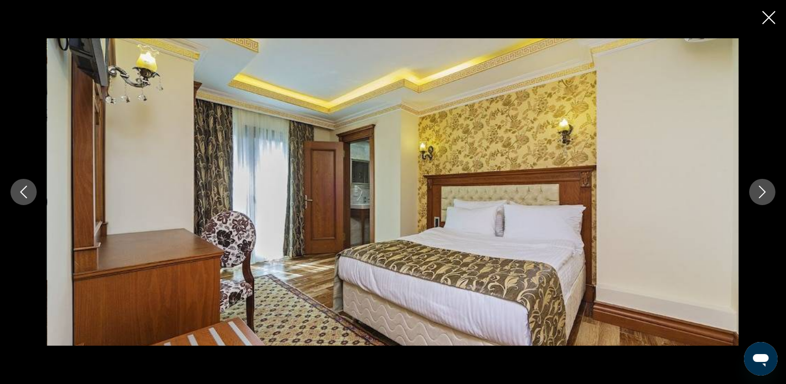
click at [760, 193] on icon "Next image" at bounding box center [762, 192] width 13 height 13
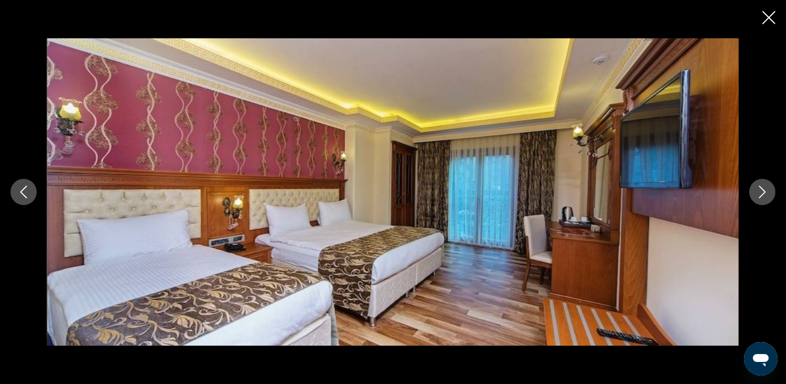
click at [760, 193] on icon "Next image" at bounding box center [762, 192] width 13 height 13
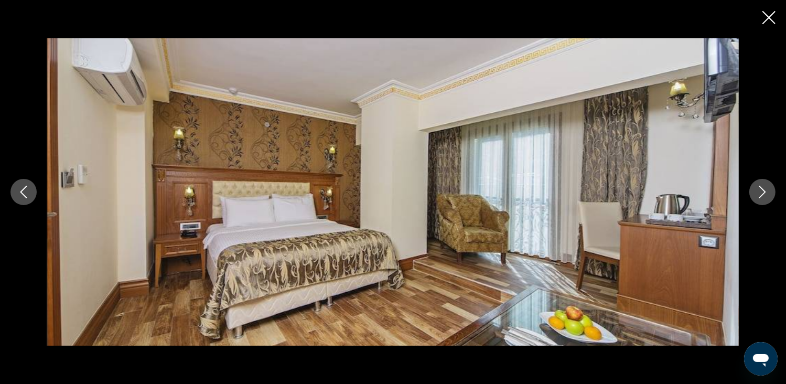
click at [760, 193] on icon "Next image" at bounding box center [762, 192] width 13 height 13
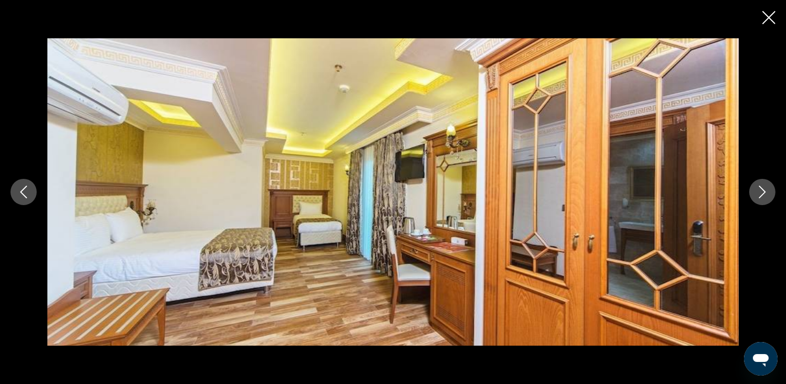
click at [760, 193] on icon "Next image" at bounding box center [762, 192] width 13 height 13
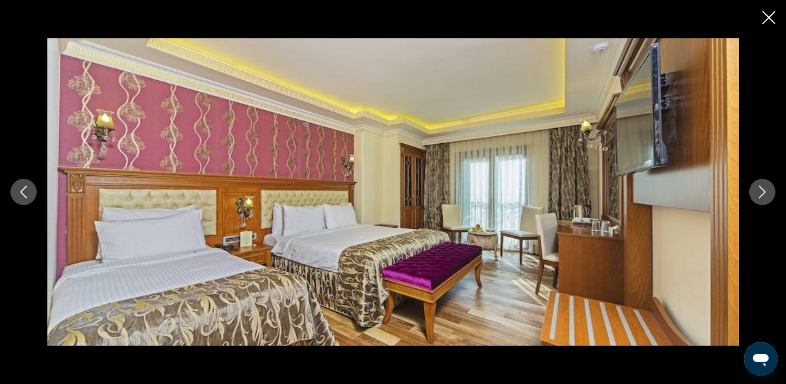
click at [760, 193] on icon "Next image" at bounding box center [762, 192] width 13 height 13
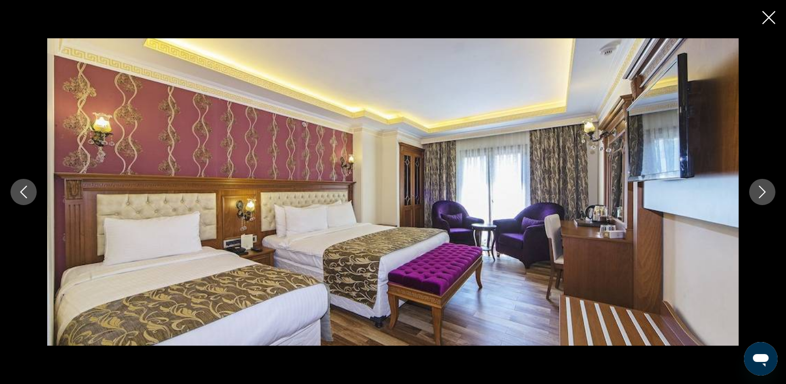
click at [760, 193] on icon "Next image" at bounding box center [762, 192] width 13 height 13
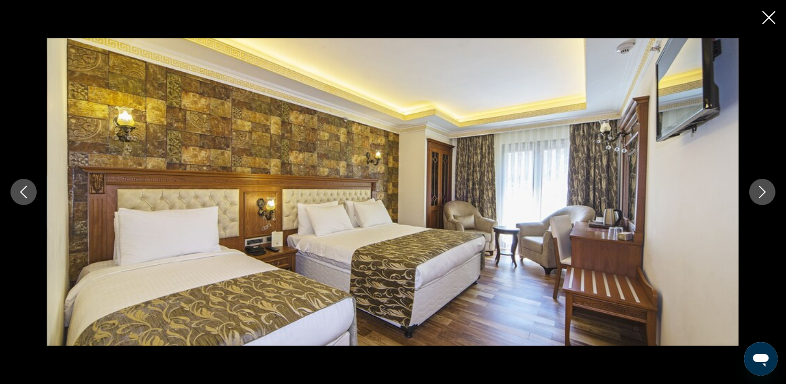
click at [760, 193] on icon "Next image" at bounding box center [762, 192] width 13 height 13
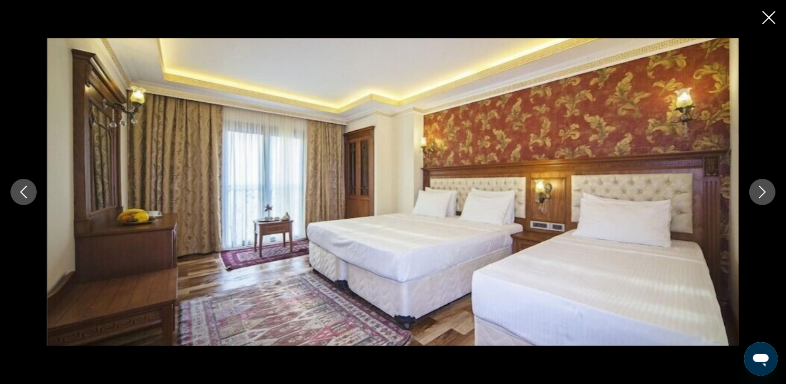
click at [760, 193] on icon "Next image" at bounding box center [762, 192] width 13 height 13
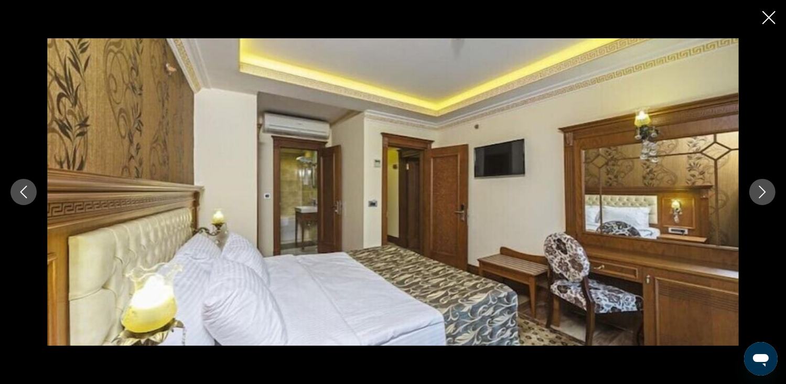
click at [760, 193] on icon "Next image" at bounding box center [762, 192] width 13 height 13
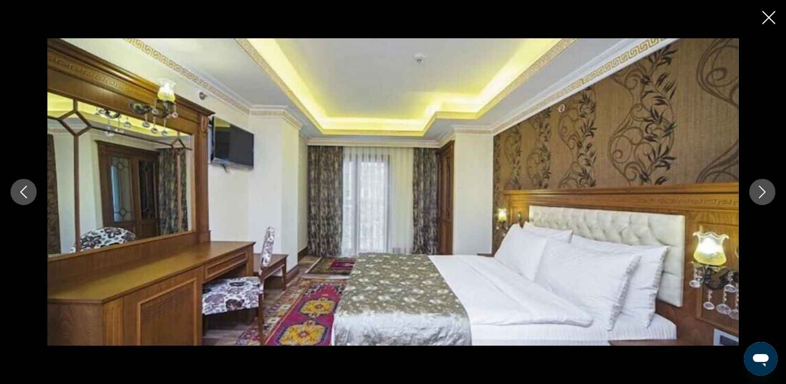
click at [760, 193] on icon "Next image" at bounding box center [762, 192] width 13 height 13
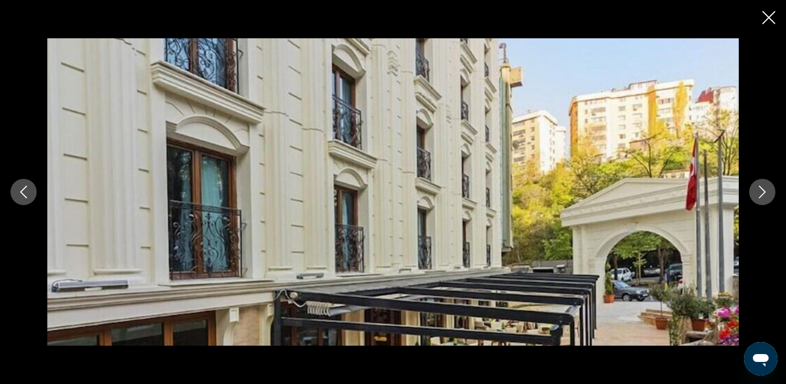
click at [760, 193] on icon "Next image" at bounding box center [762, 192] width 13 height 13
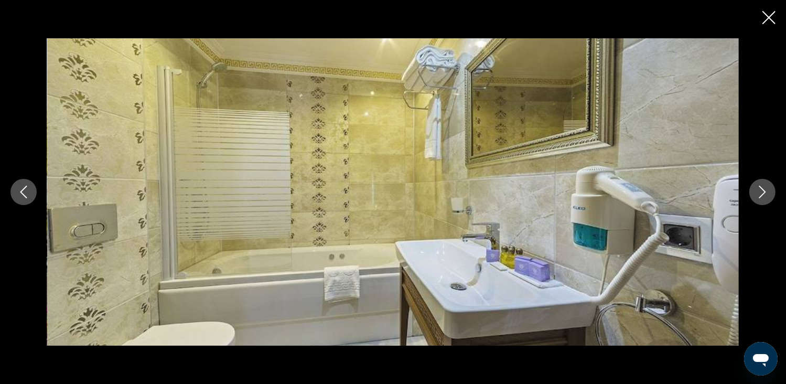
click at [760, 193] on icon "Next image" at bounding box center [762, 192] width 13 height 13
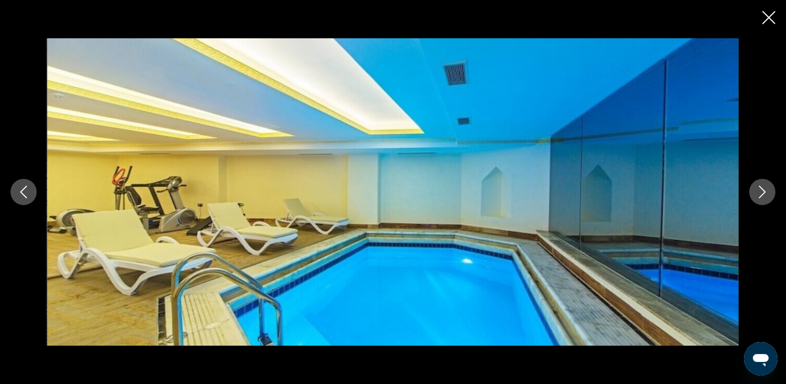
click at [760, 193] on icon "Next image" at bounding box center [762, 192] width 13 height 13
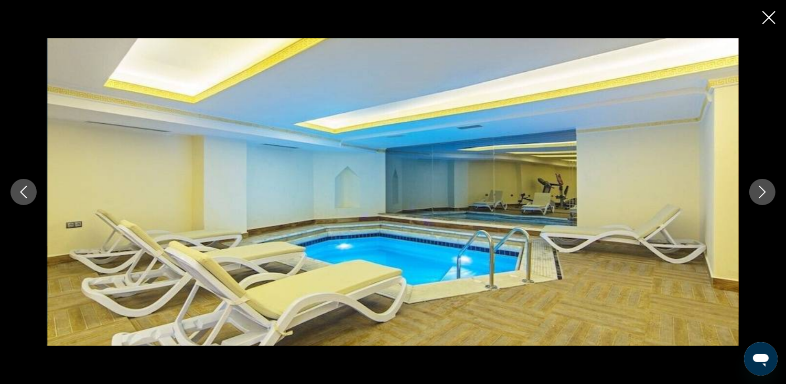
click at [760, 193] on icon "Next image" at bounding box center [762, 192] width 13 height 13
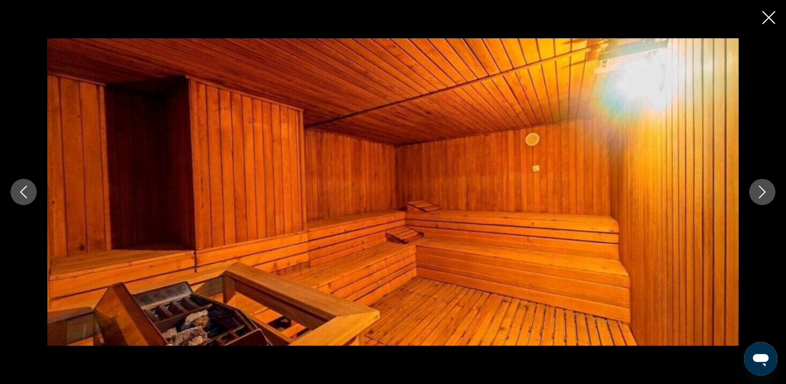
click at [760, 193] on icon "Next image" at bounding box center [762, 192] width 13 height 13
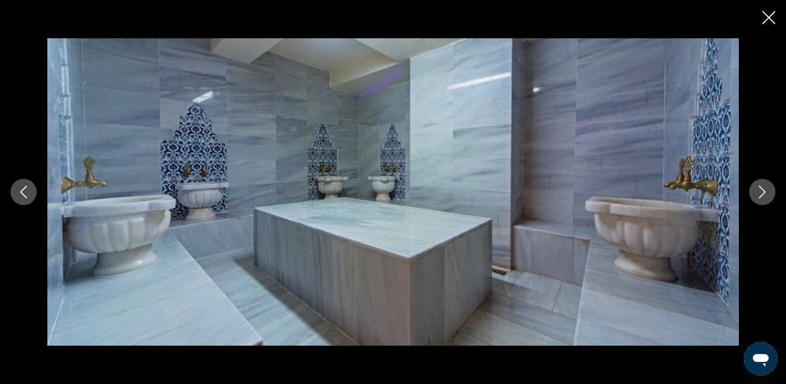
click at [760, 193] on icon "Next image" at bounding box center [762, 192] width 13 height 13
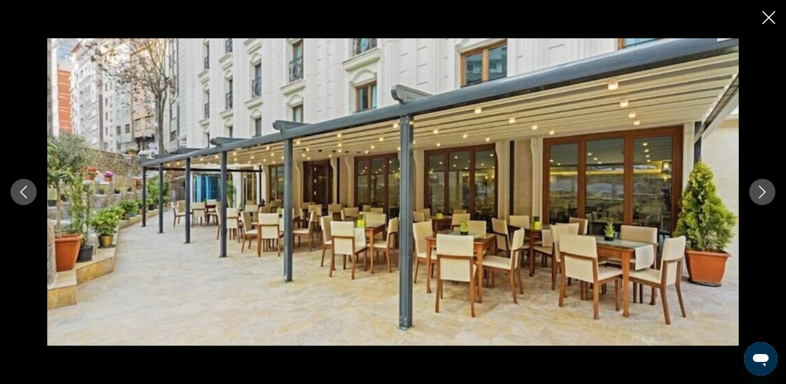
click at [765, 14] on icon "Close slideshow" at bounding box center [768, 17] width 13 height 13
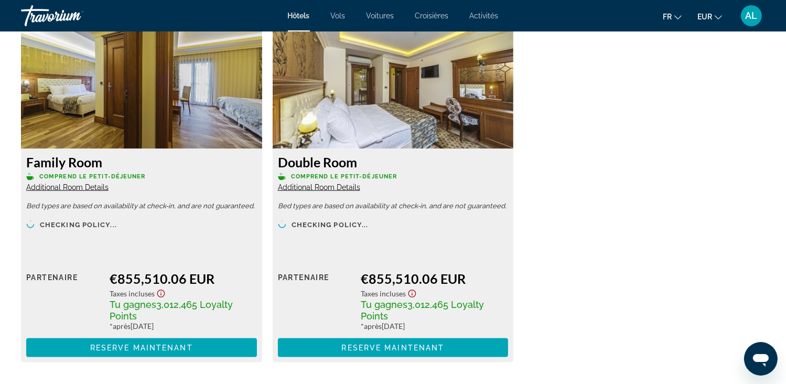
scroll to position [1548, 0]
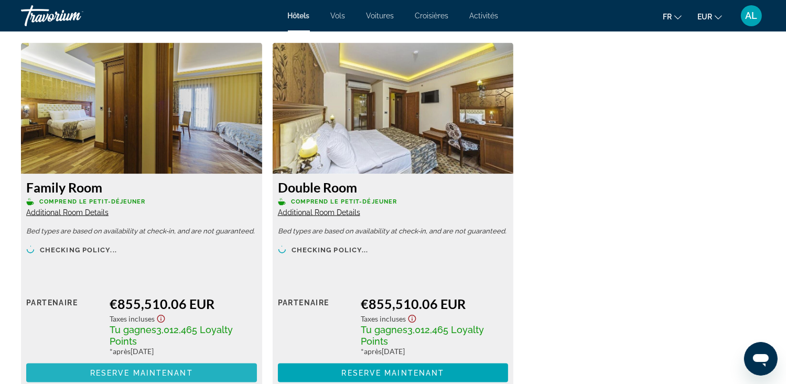
click at [144, 360] on span "Main content" at bounding box center [141, 372] width 231 height 25
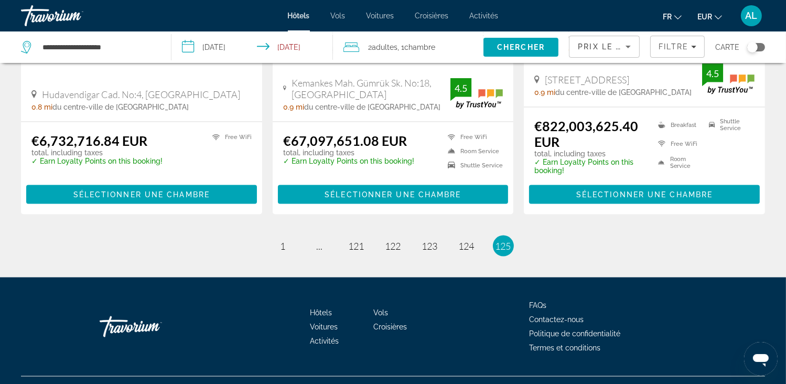
scroll to position [1439, 0]
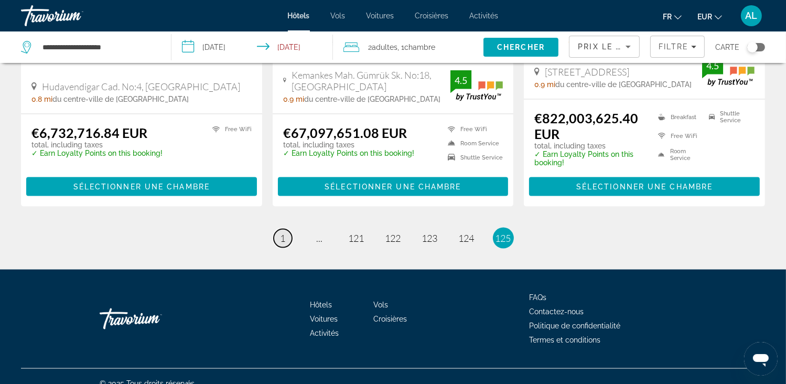
click at [274, 229] on link "page 1" at bounding box center [283, 238] width 18 height 18
